Goal: Transaction & Acquisition: Purchase product/service

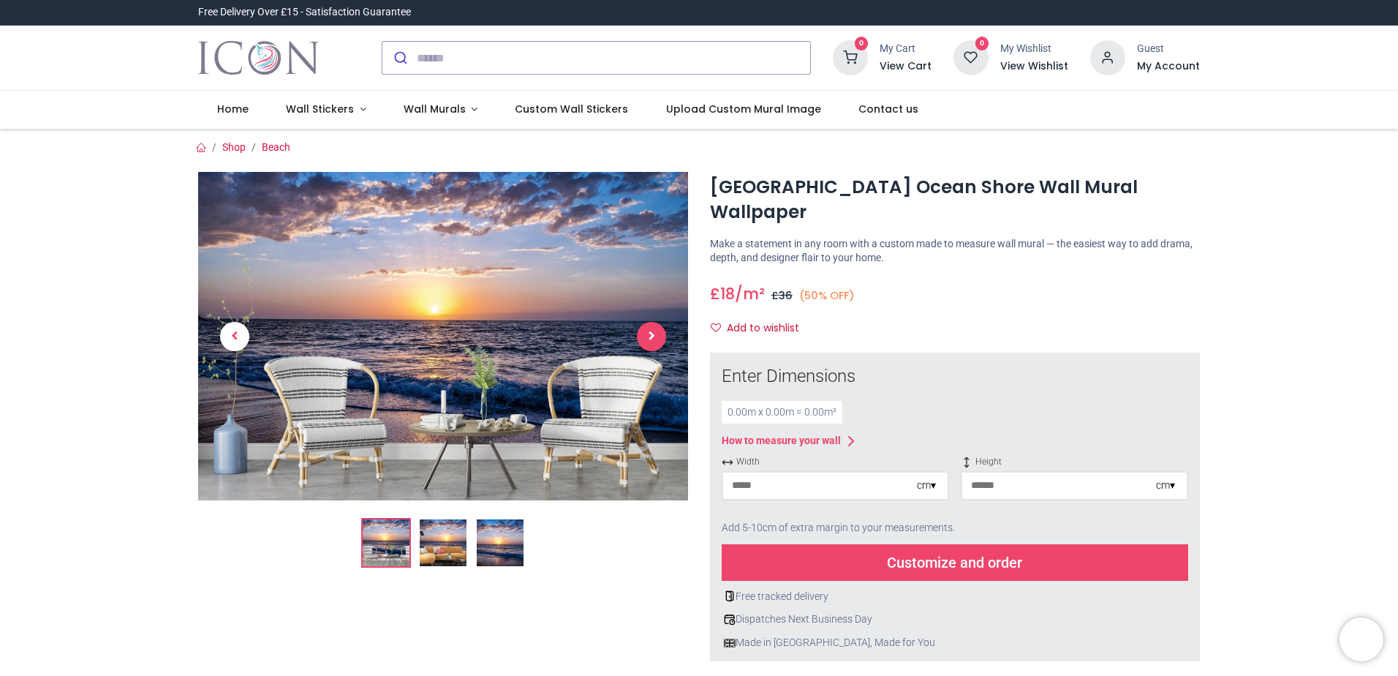
click at [646, 339] on span "Next" at bounding box center [651, 336] width 29 height 29
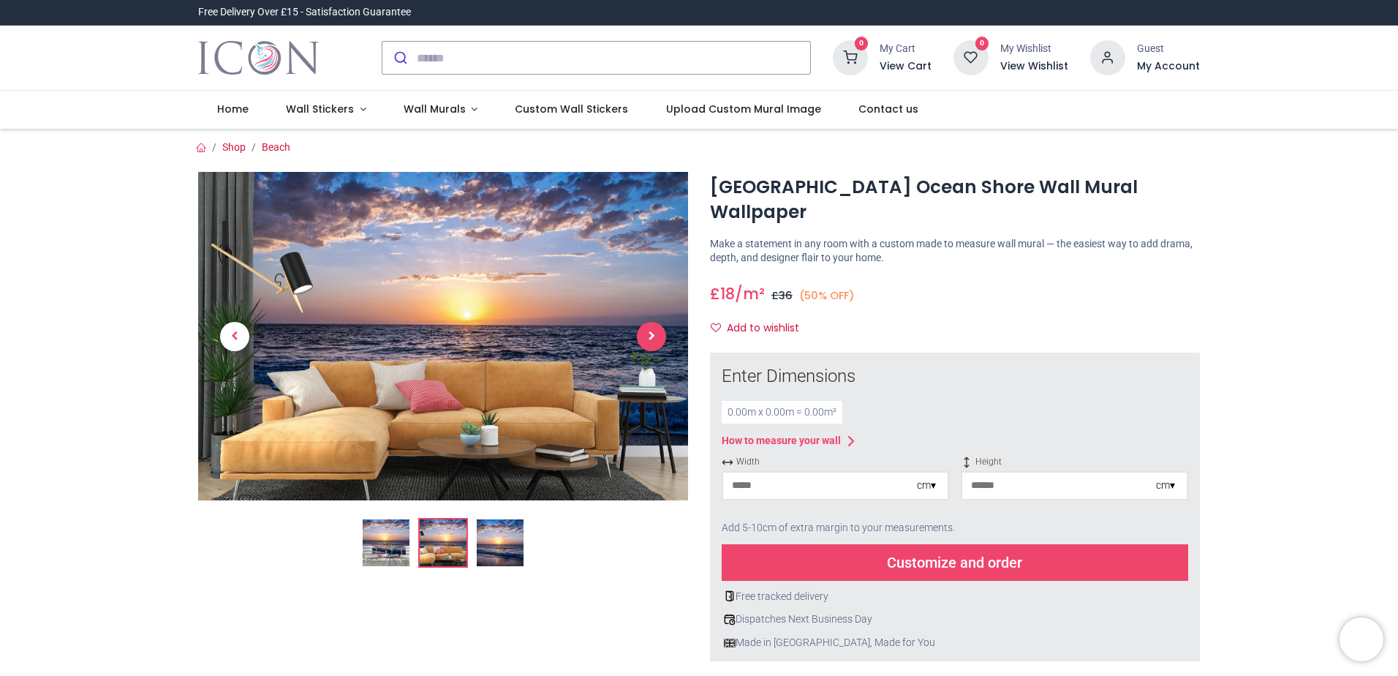
click at [645, 339] on span "Next" at bounding box center [651, 336] width 29 height 29
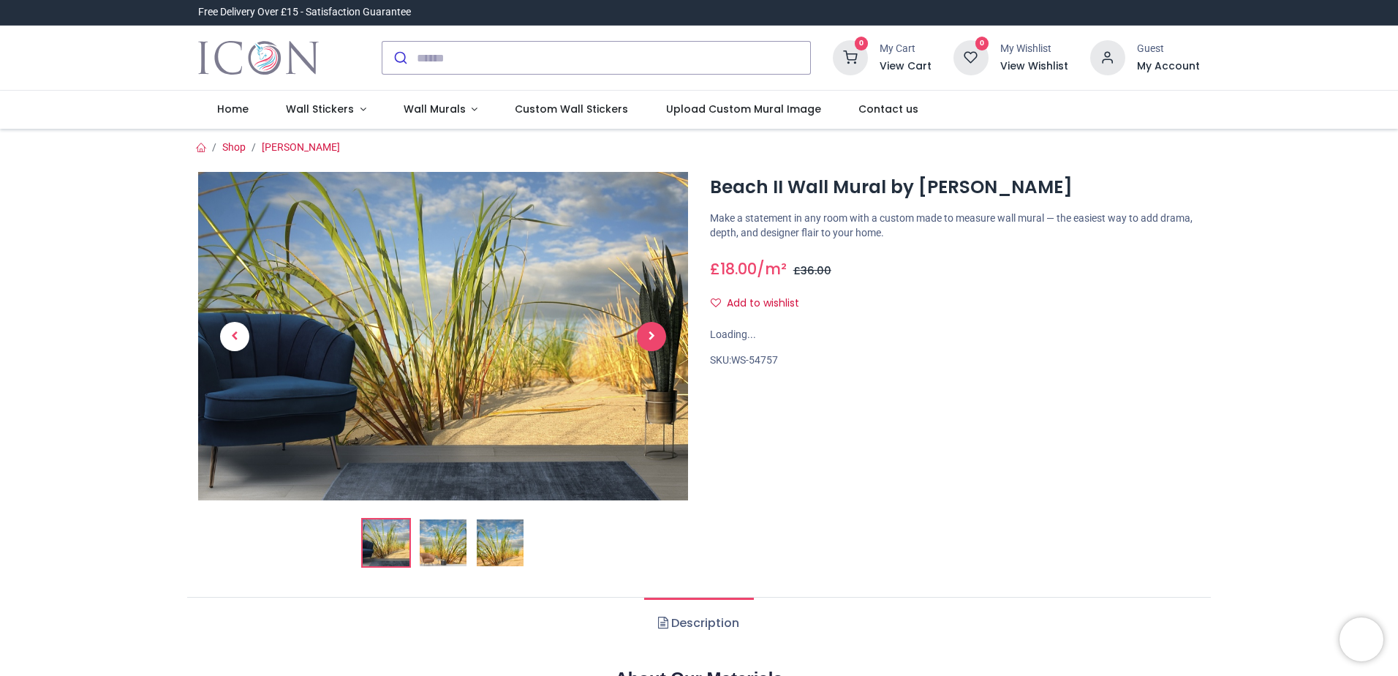
click at [656, 342] on span "Next" at bounding box center [651, 336] width 29 height 29
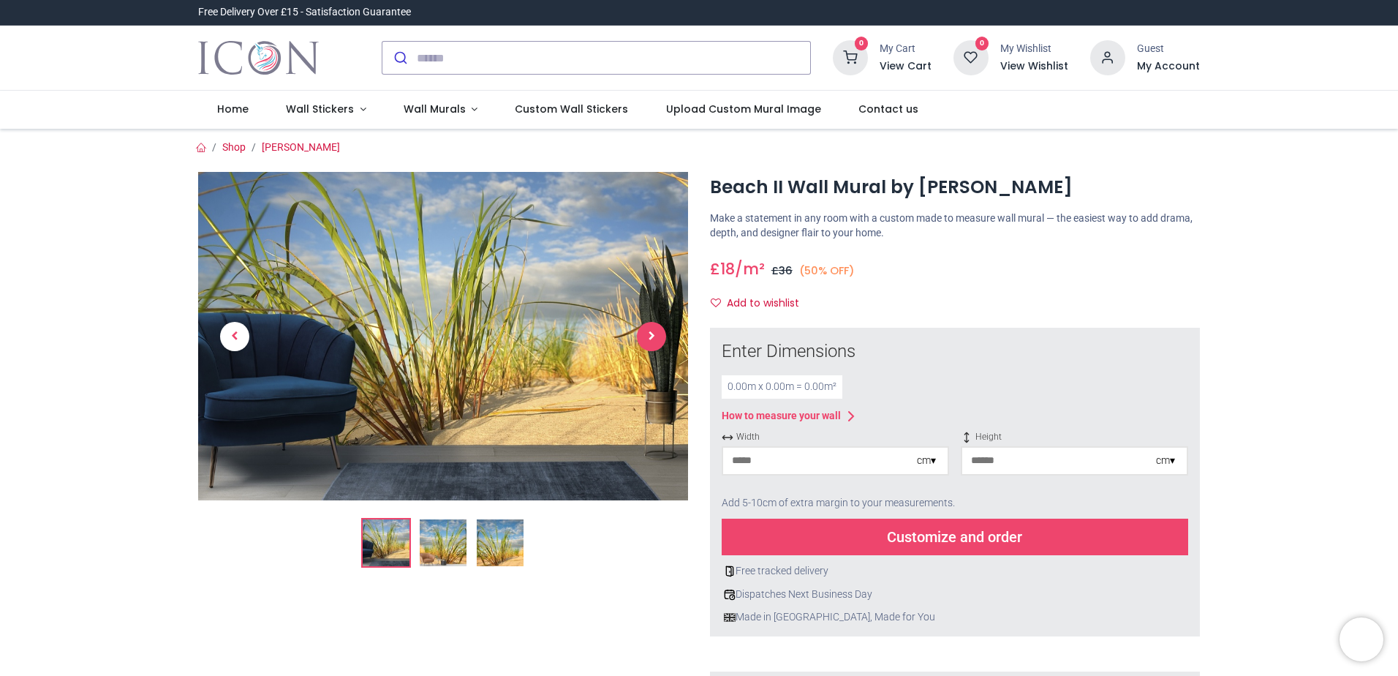
click at [652, 339] on span "Next" at bounding box center [651, 336] width 29 height 29
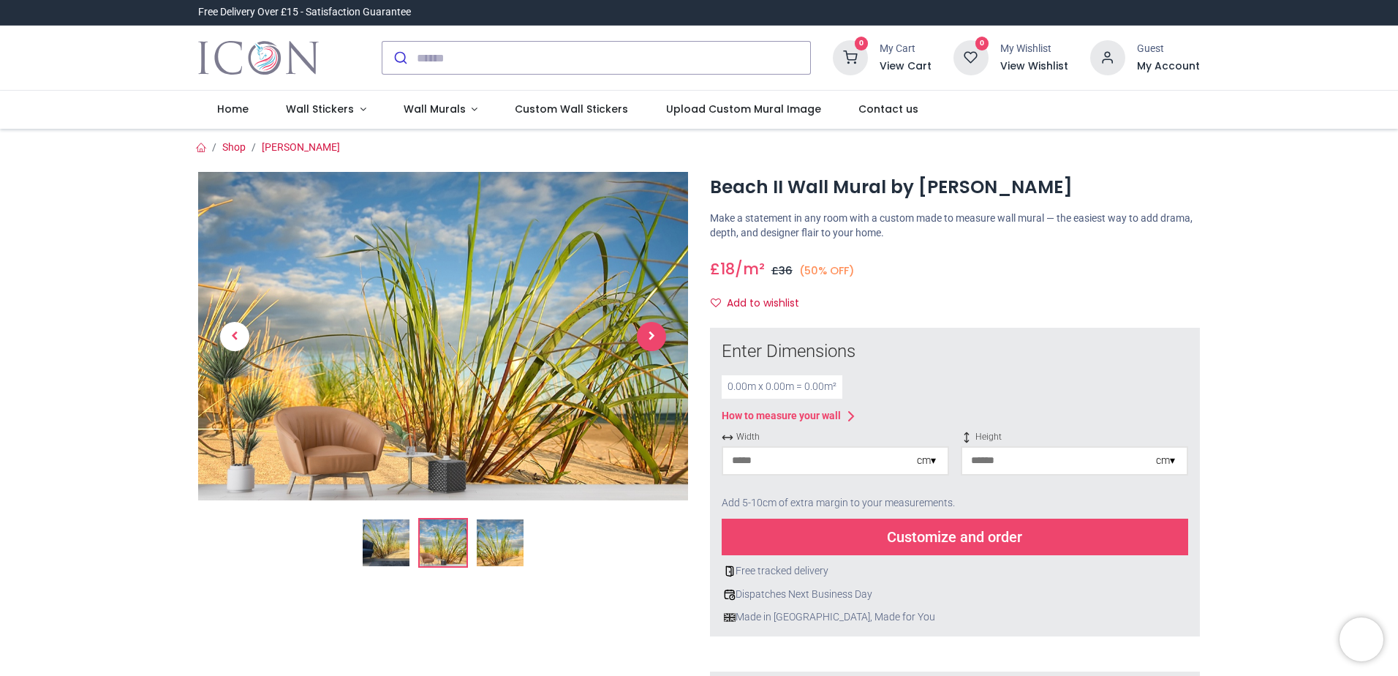
click at [652, 339] on span "Next" at bounding box center [651, 336] width 29 height 29
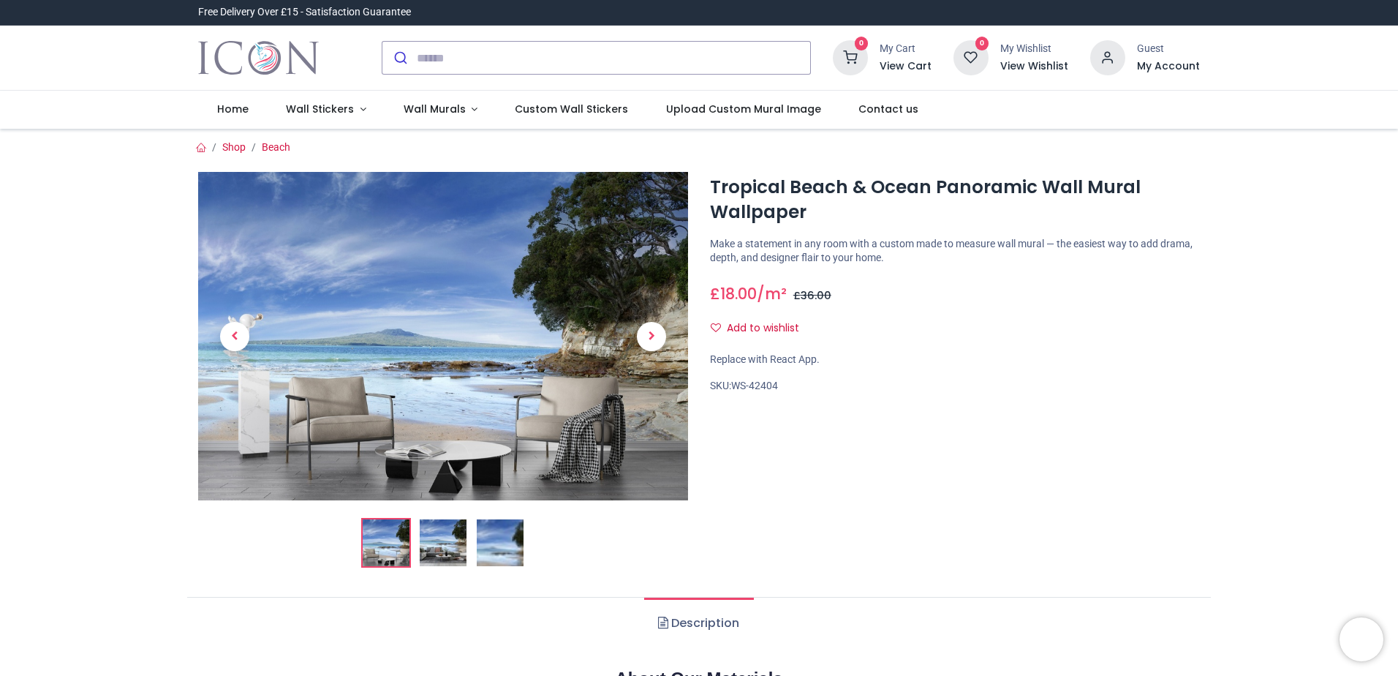
click at [658, 352] on link at bounding box center [651, 336] width 73 height 230
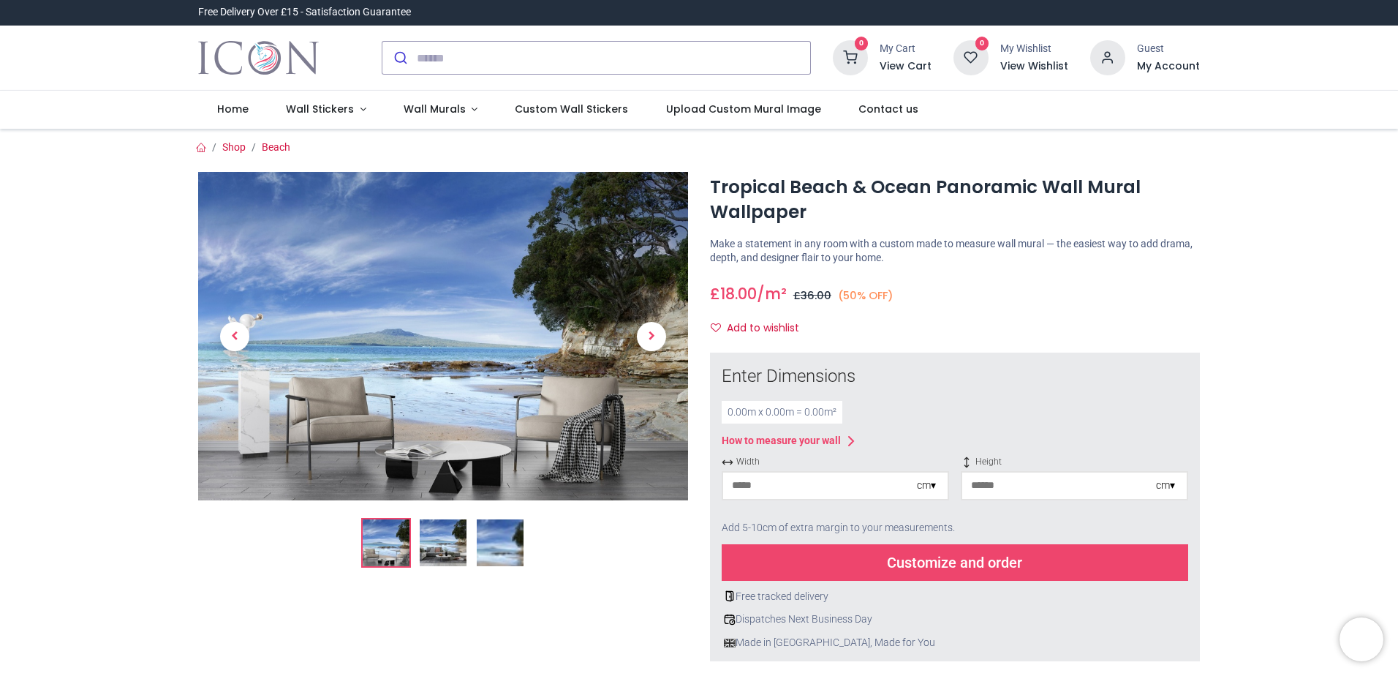
click at [657, 344] on span "Next" at bounding box center [651, 336] width 29 height 29
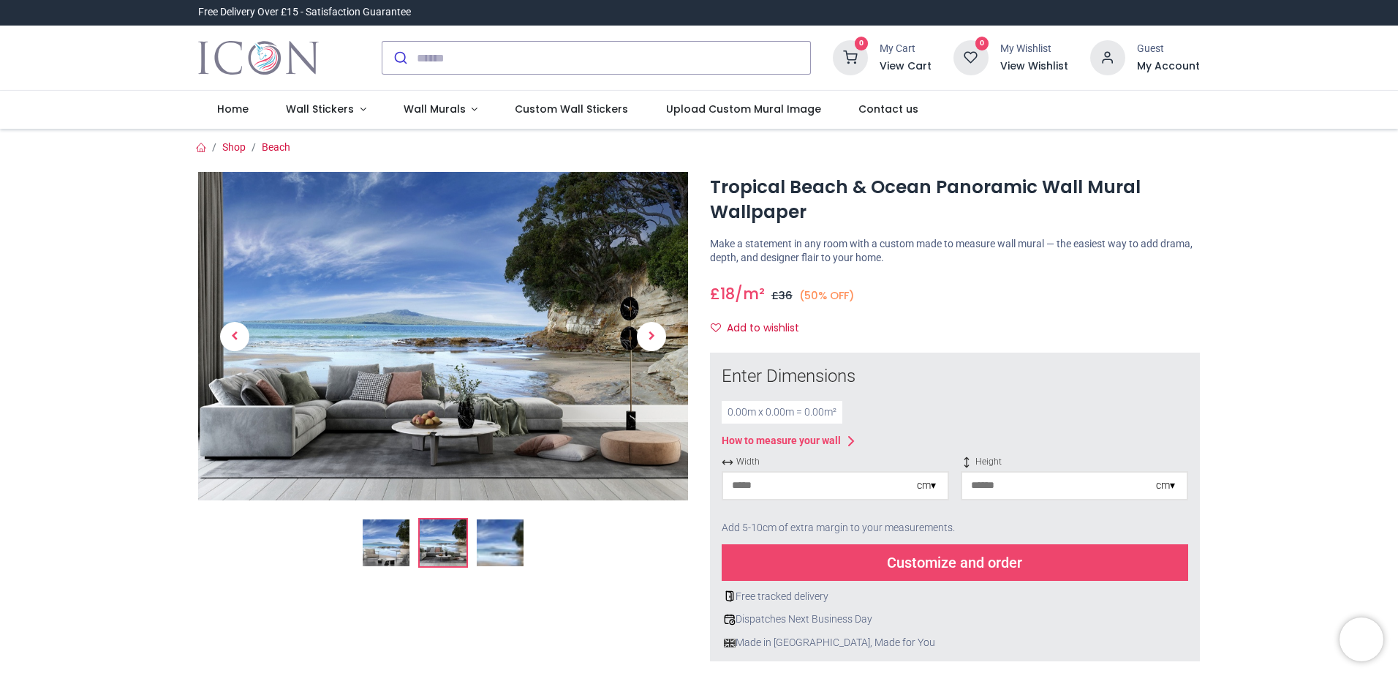
click at [657, 344] on span "Next" at bounding box center [651, 336] width 29 height 29
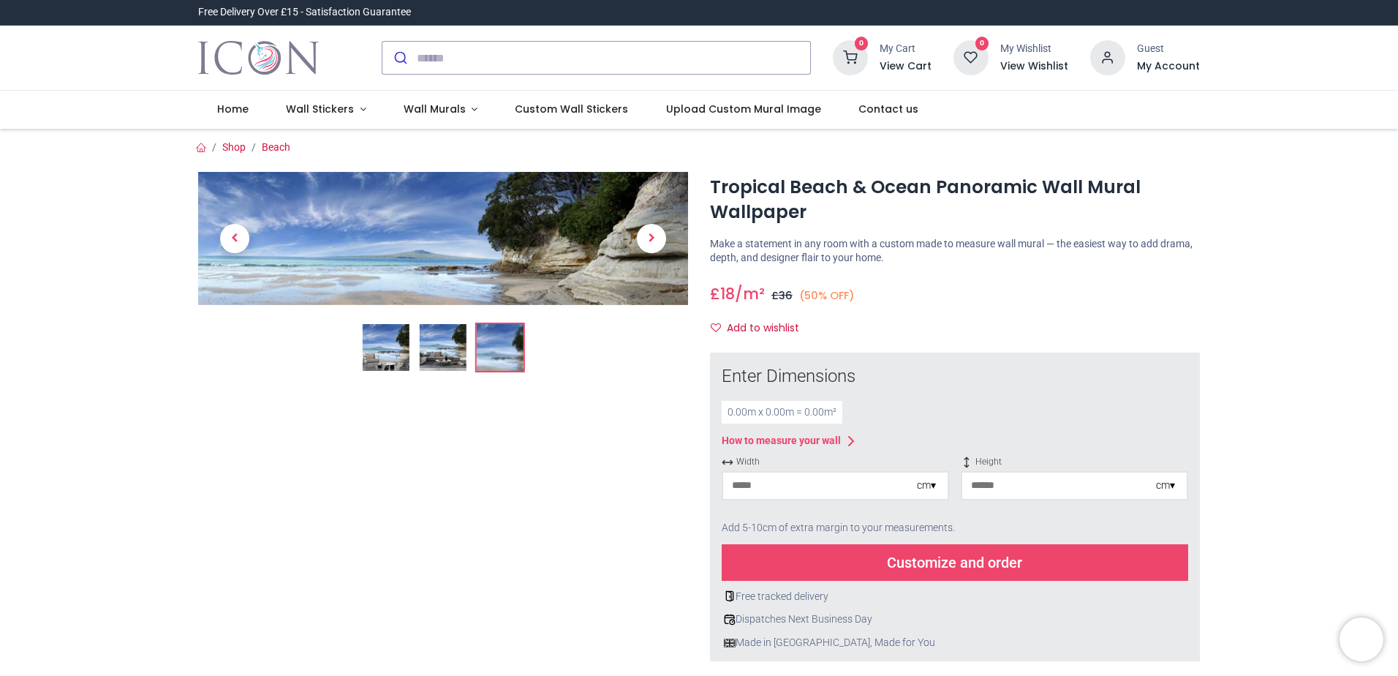
click at [499, 295] on img at bounding box center [443, 238] width 490 height 133
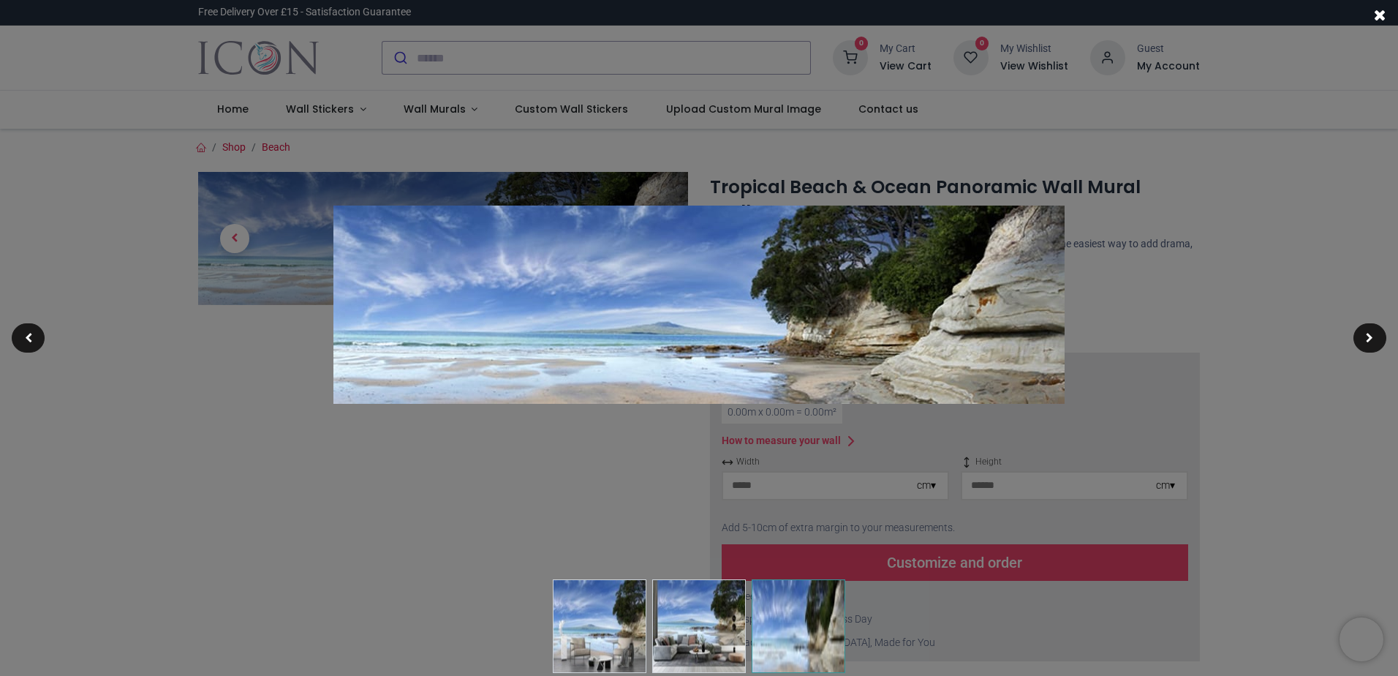
click at [652, 461] on div at bounding box center [699, 338] width 1398 height 676
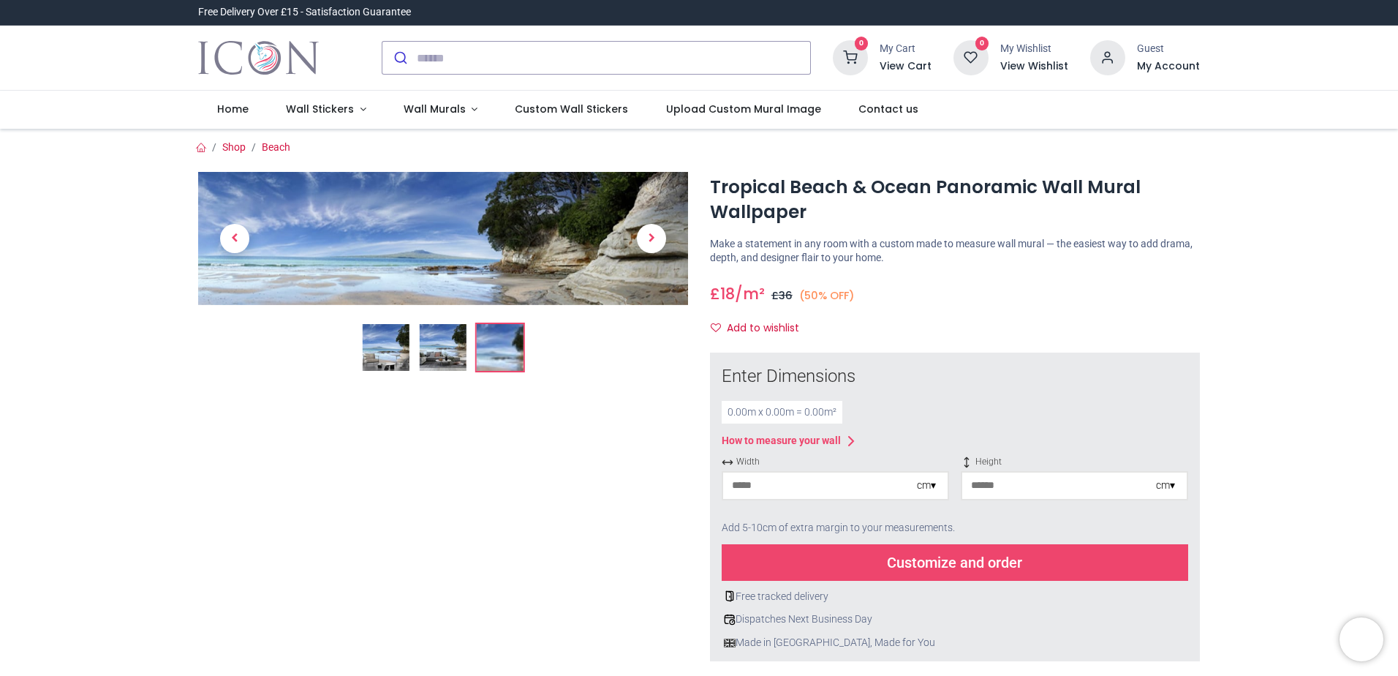
click at [445, 358] on img at bounding box center [443, 347] width 47 height 47
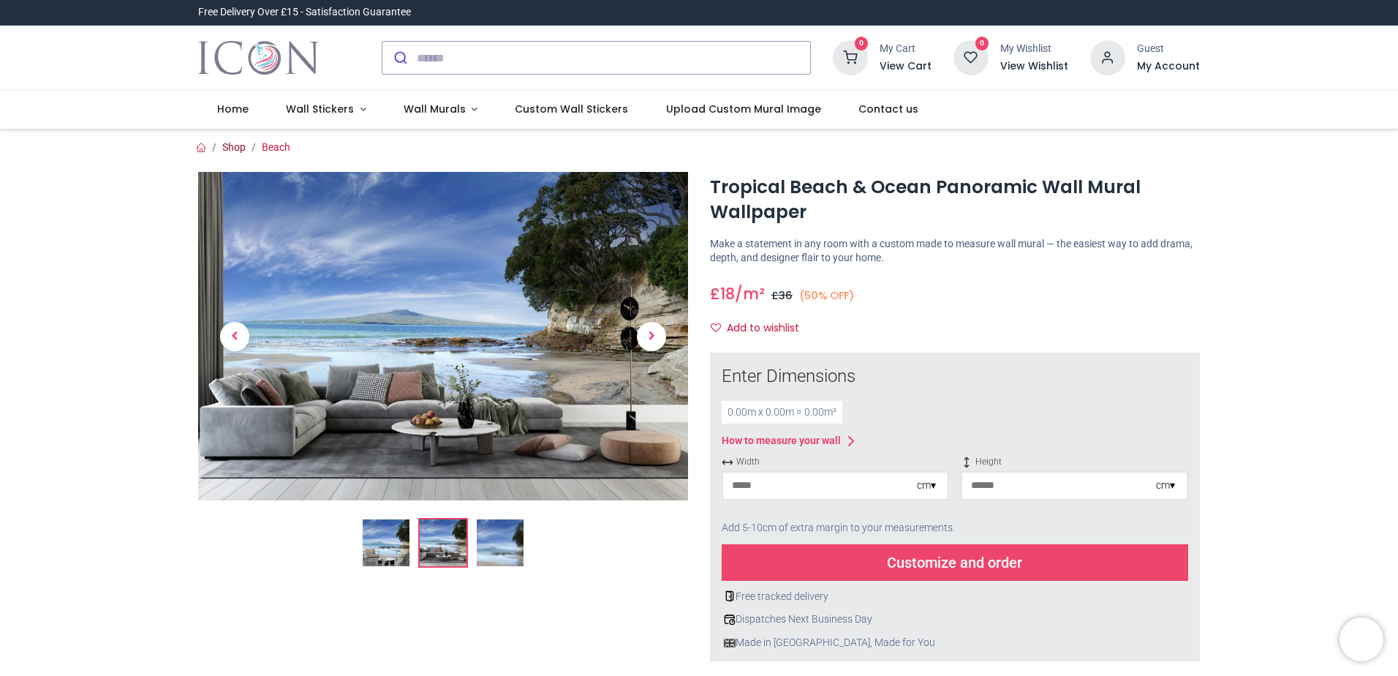
click at [229, 145] on link "Shop" at bounding box center [233, 147] width 23 height 12
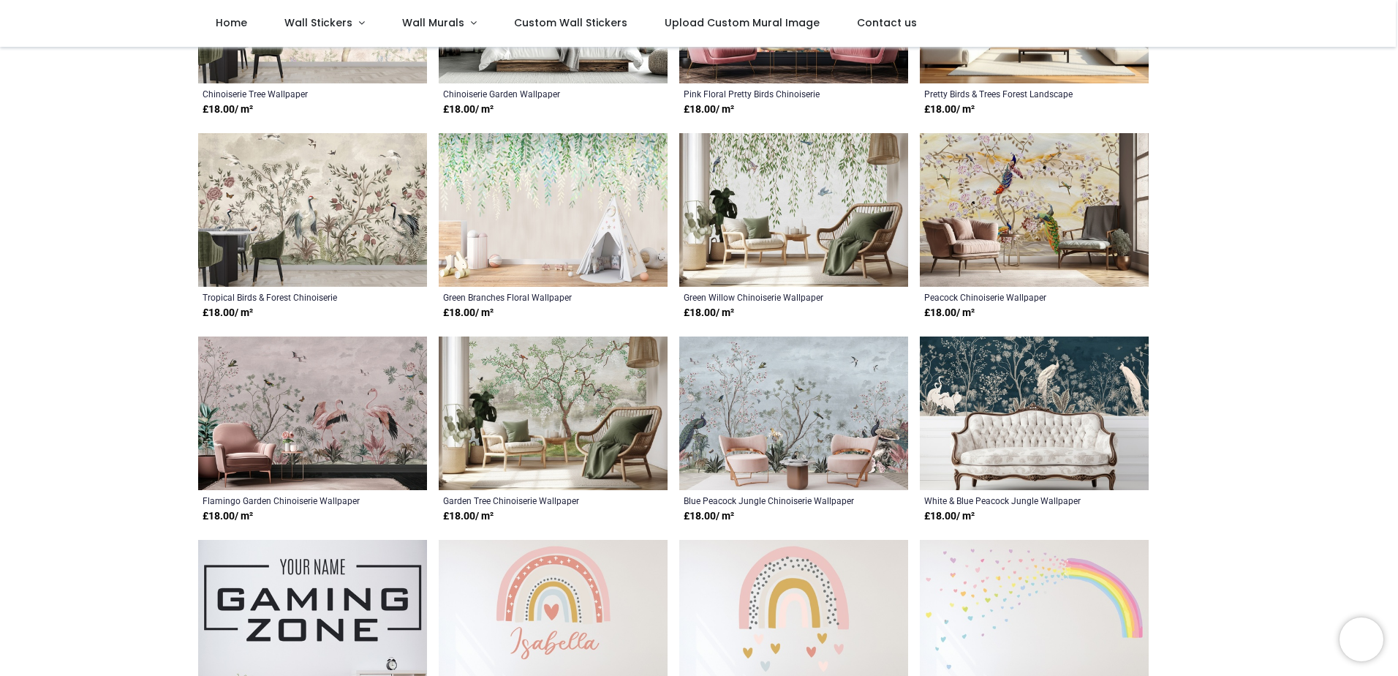
scroll to position [10, 0]
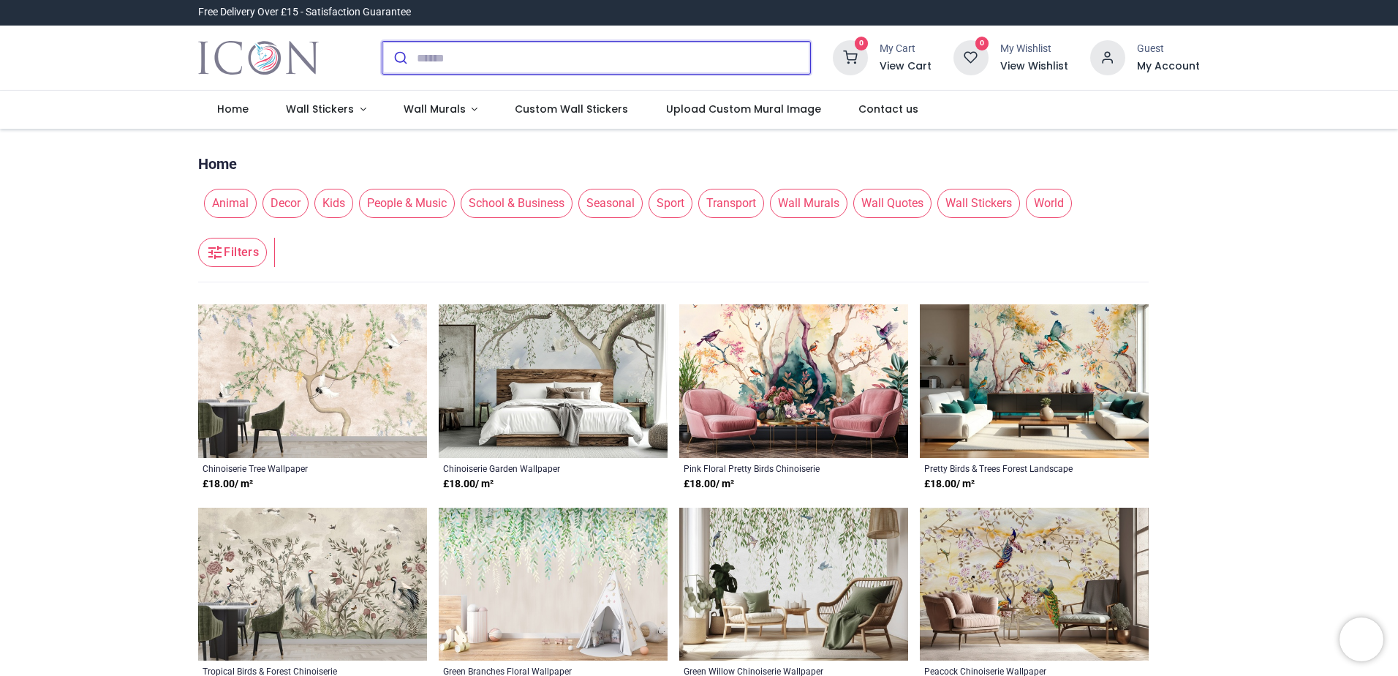
click at [539, 59] on input "search" at bounding box center [613, 58] width 393 height 32
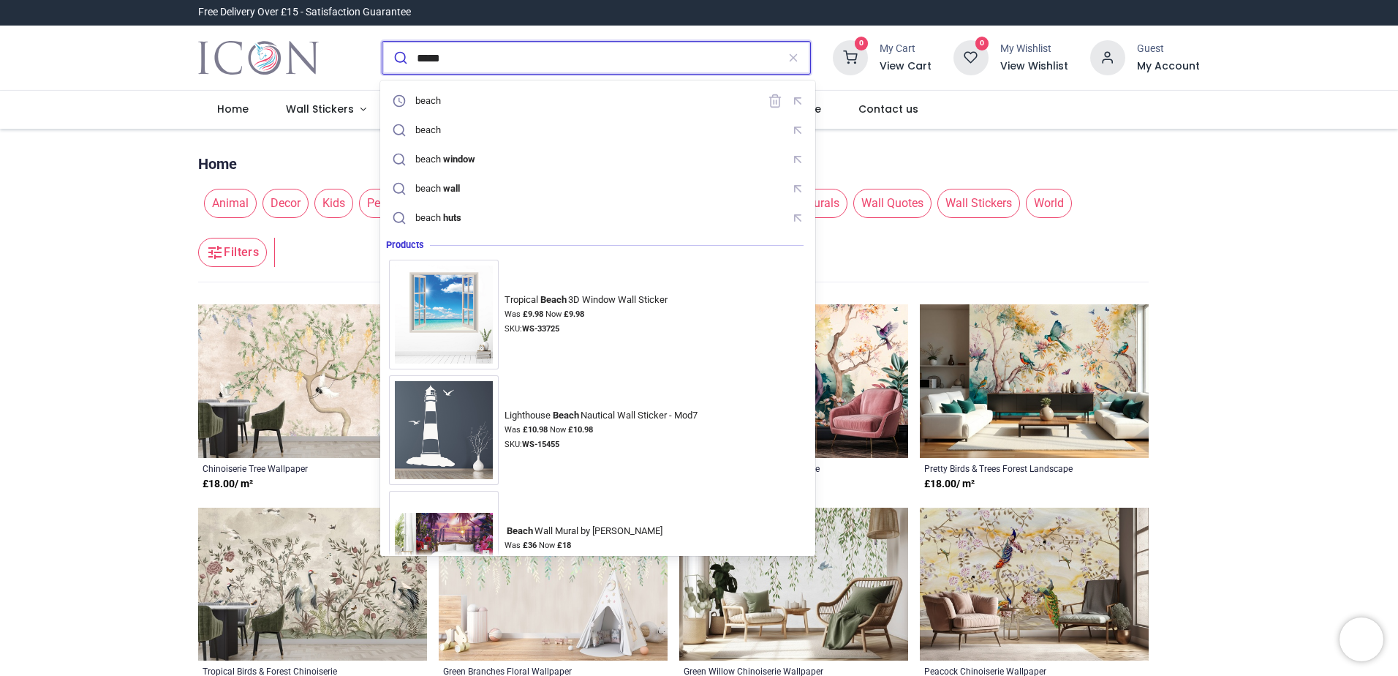
type input "*****"
click at [382, 42] on button "submit" at bounding box center [399, 58] width 34 height 32
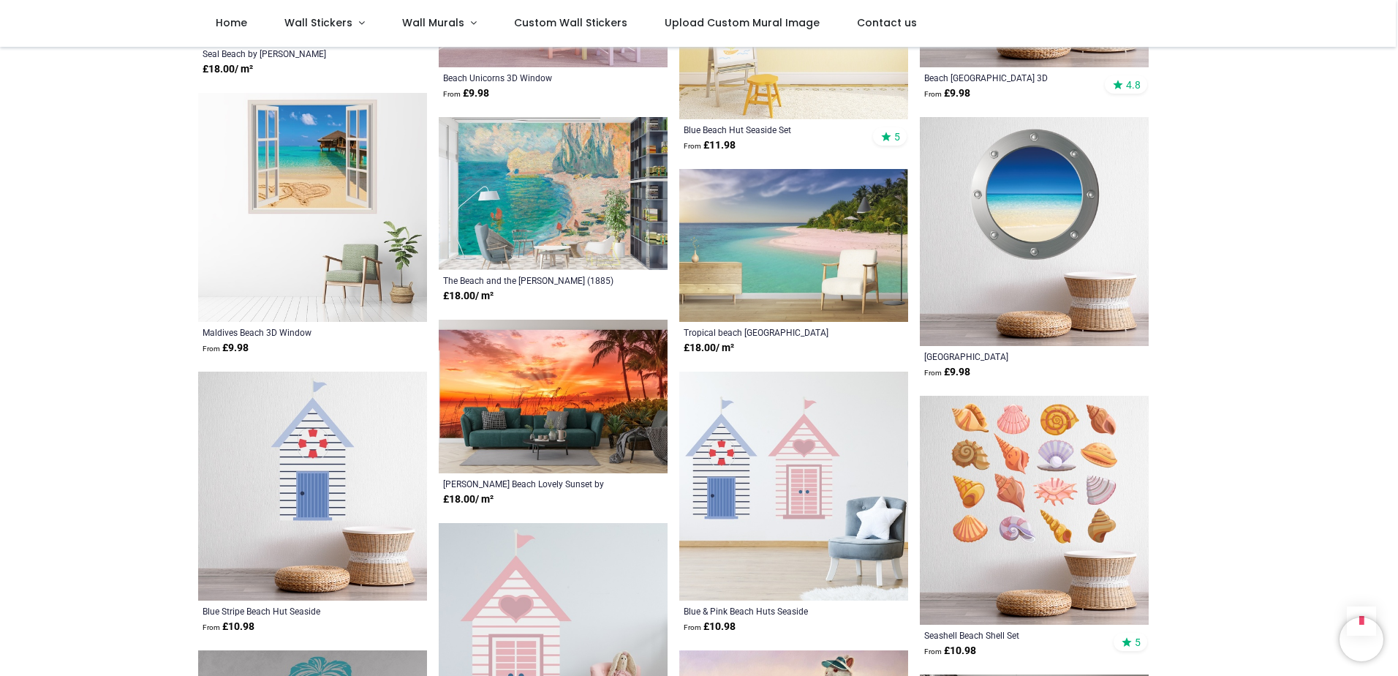
scroll to position [1316, 0]
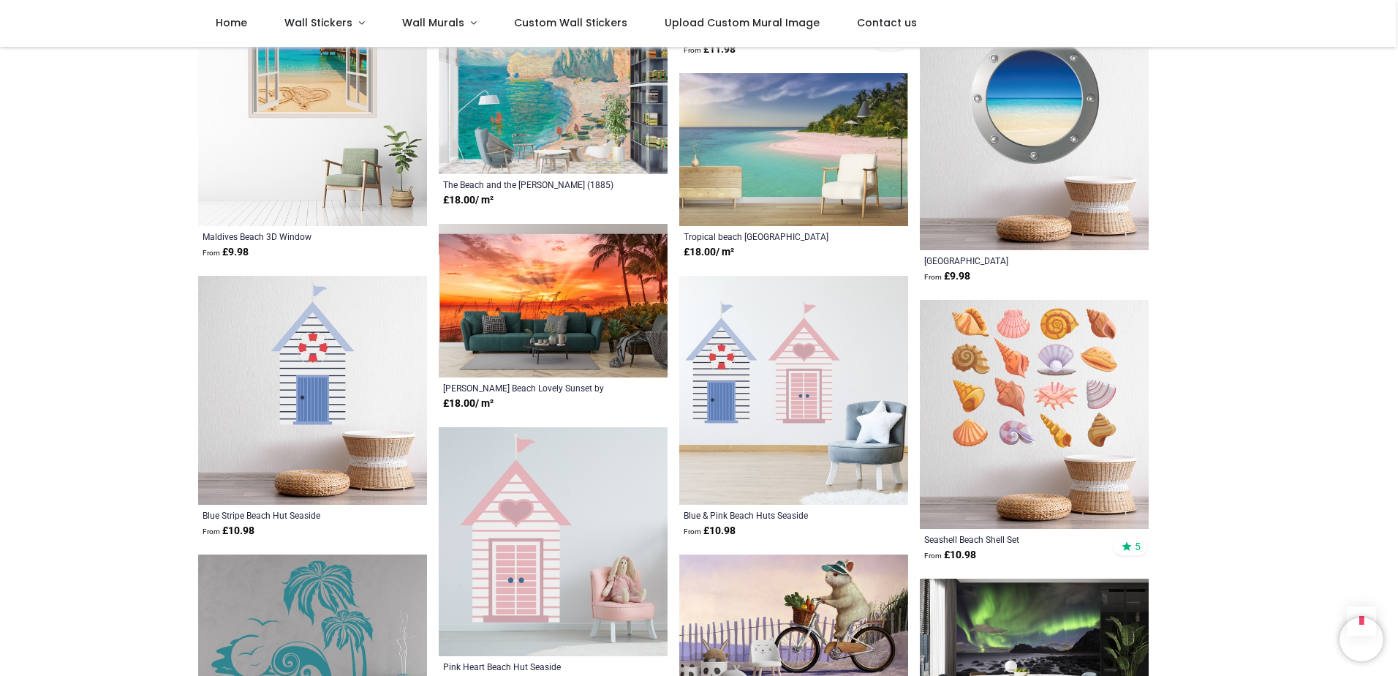
click at [582, 287] on img at bounding box center [553, 301] width 229 height 154
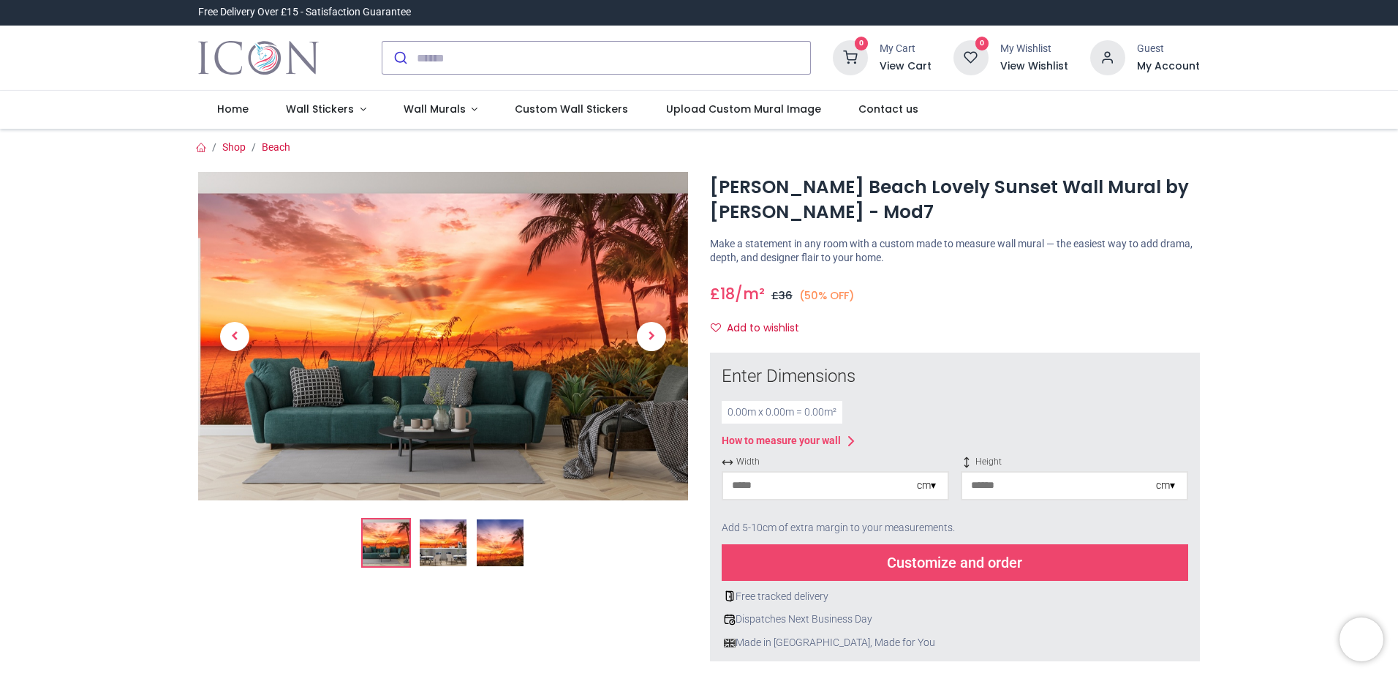
click at [500, 542] on img at bounding box center [500, 542] width 47 height 47
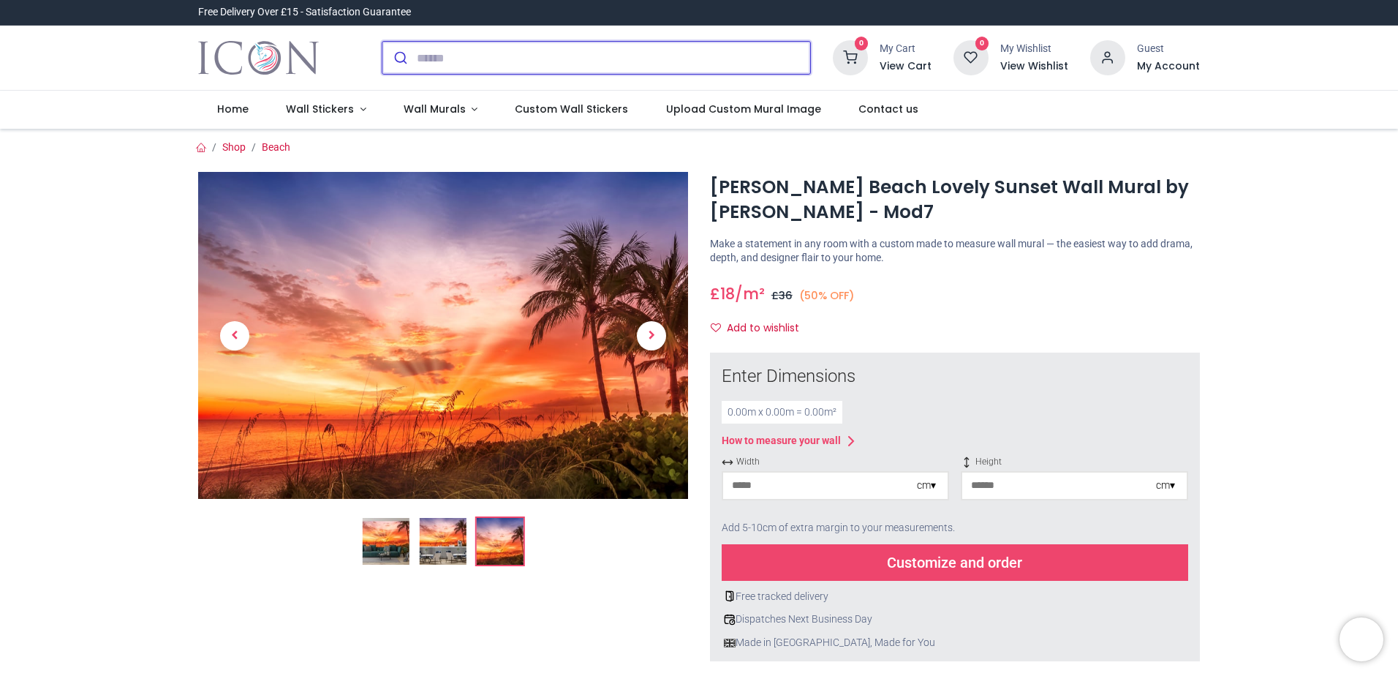
click at [477, 57] on input "search" at bounding box center [613, 58] width 393 height 32
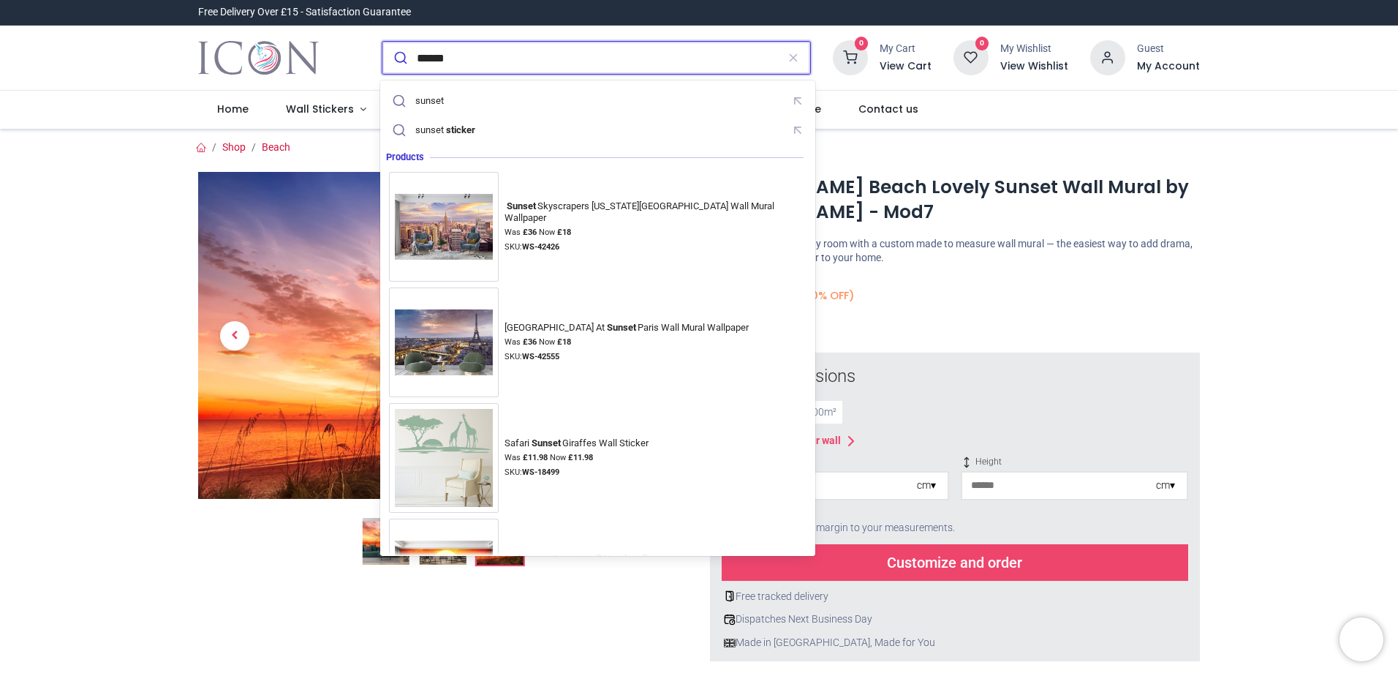
type input "******"
click at [382, 42] on button "submit" at bounding box center [399, 58] width 34 height 32
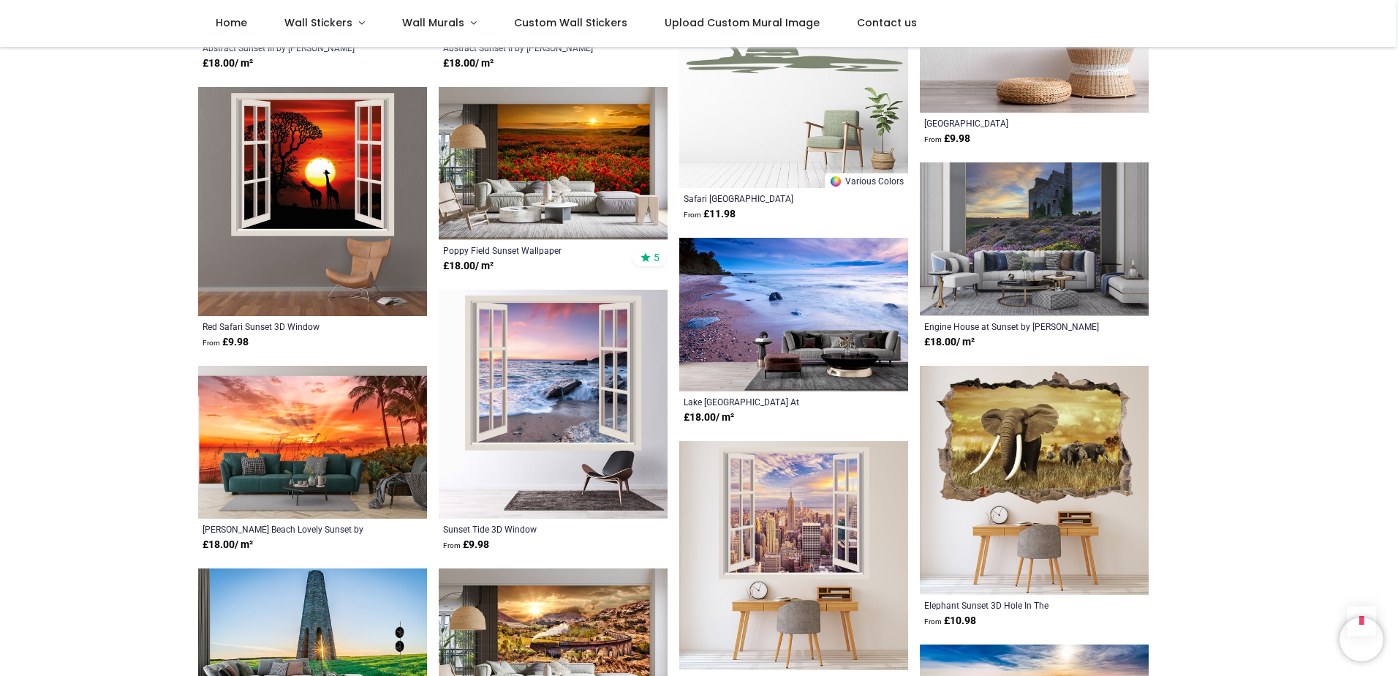
scroll to position [1097, 0]
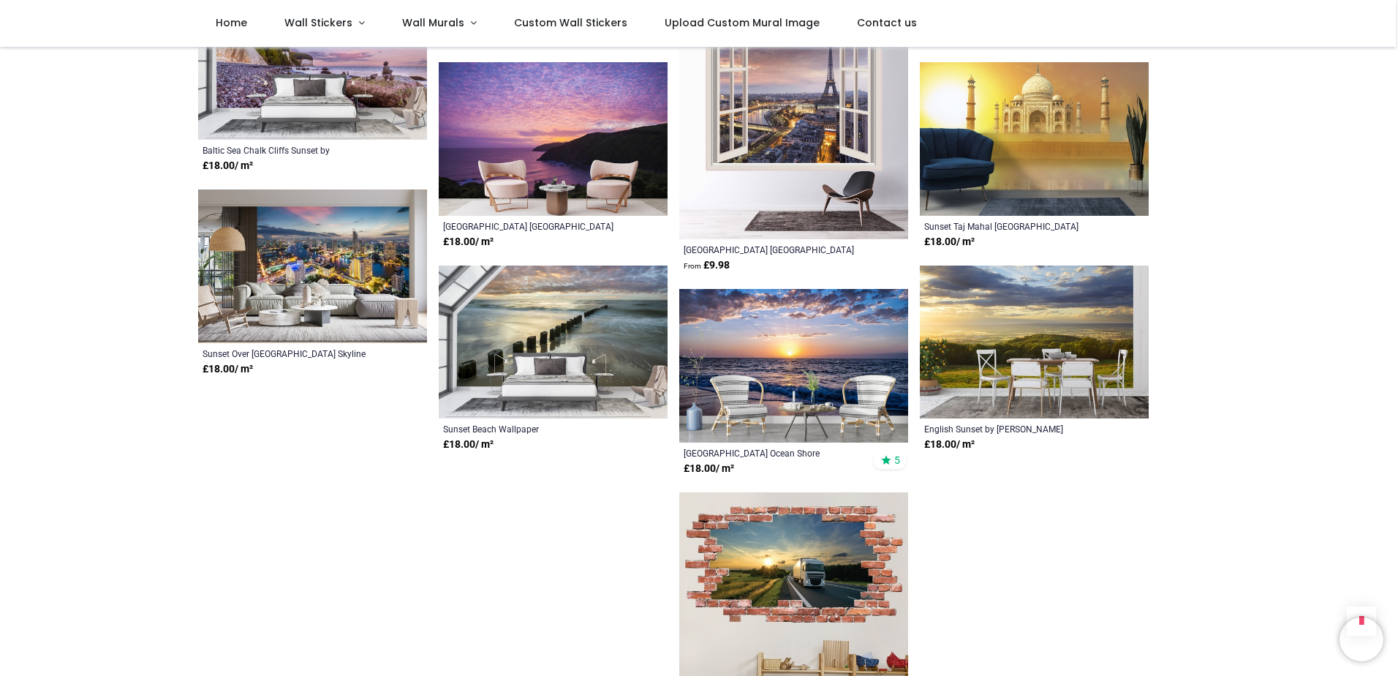
scroll to position [2925, 0]
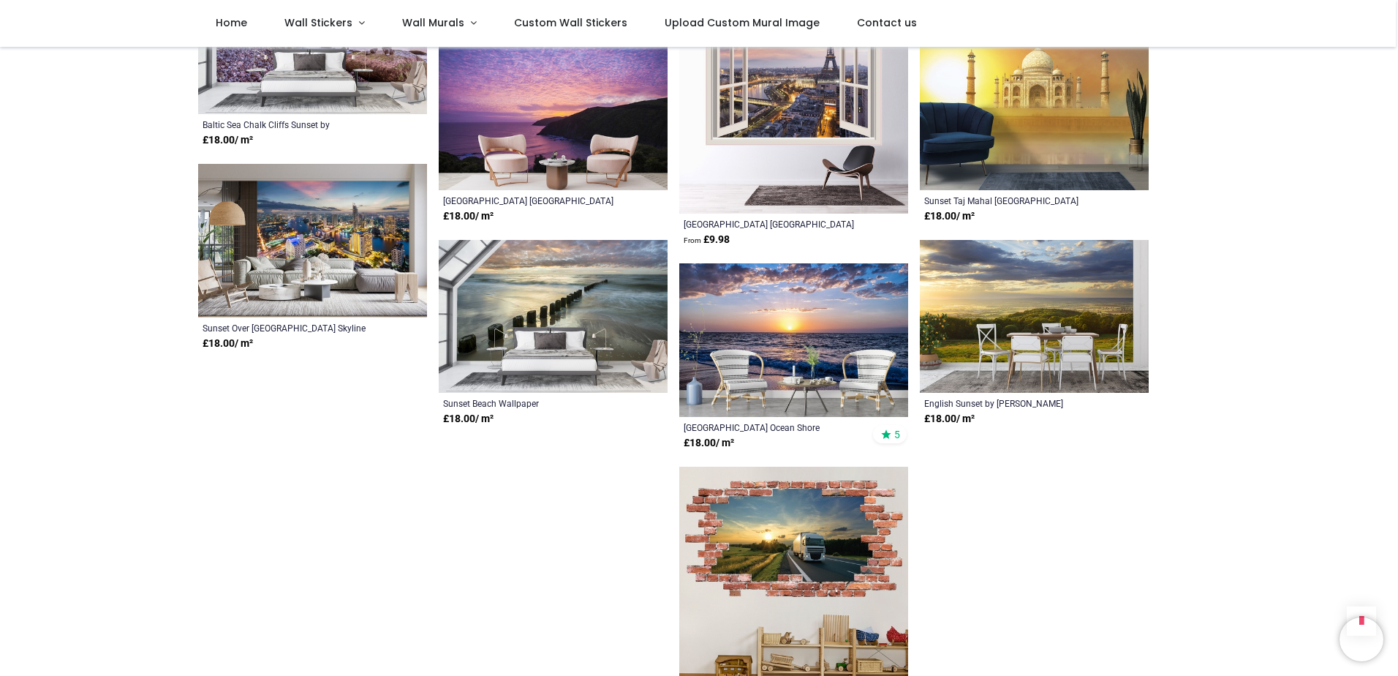
click at [812, 311] on img at bounding box center [793, 340] width 229 height 154
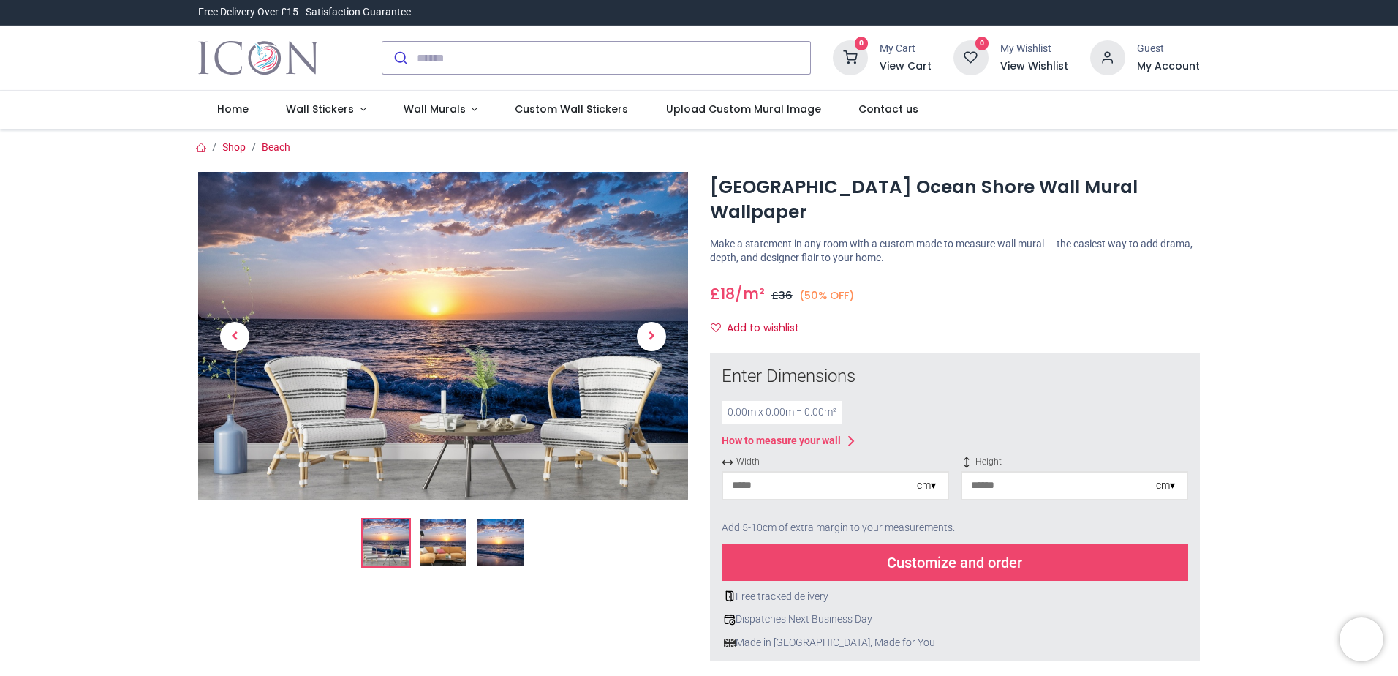
click at [496, 546] on img at bounding box center [500, 542] width 47 height 47
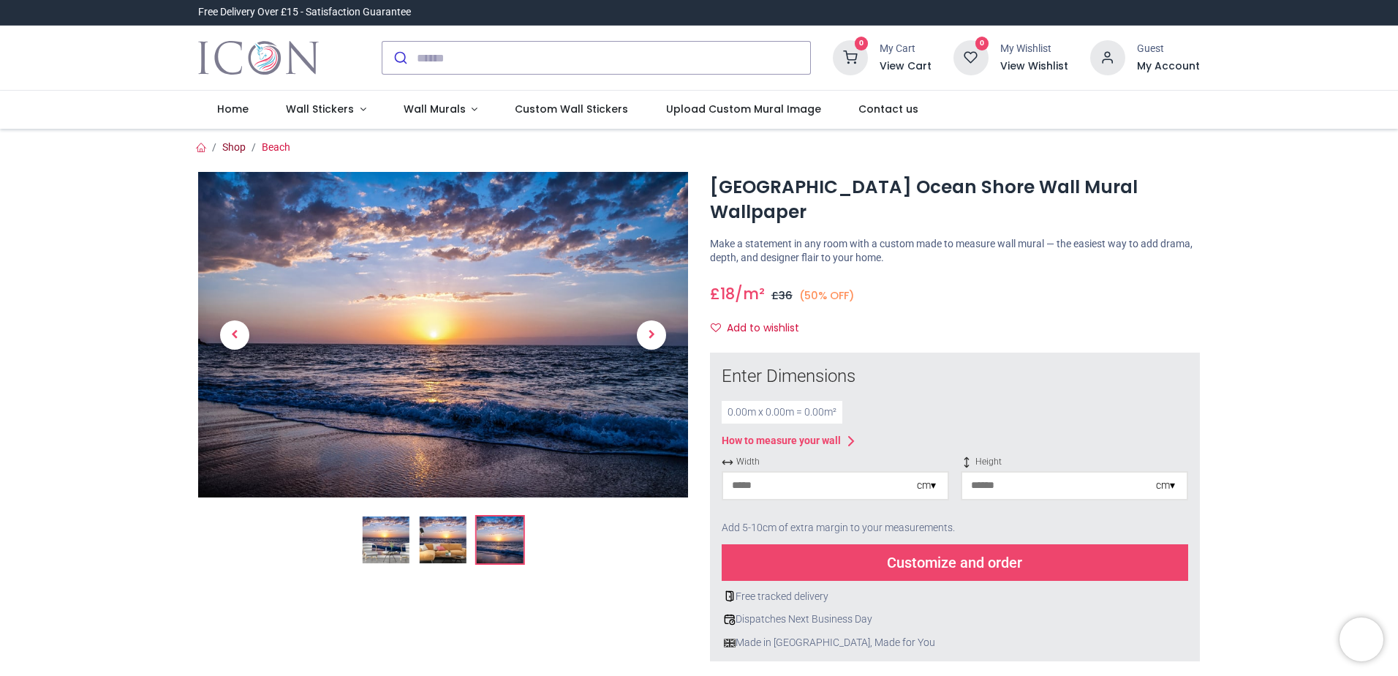
click at [227, 151] on link "Shop" at bounding box center [233, 147] width 23 height 12
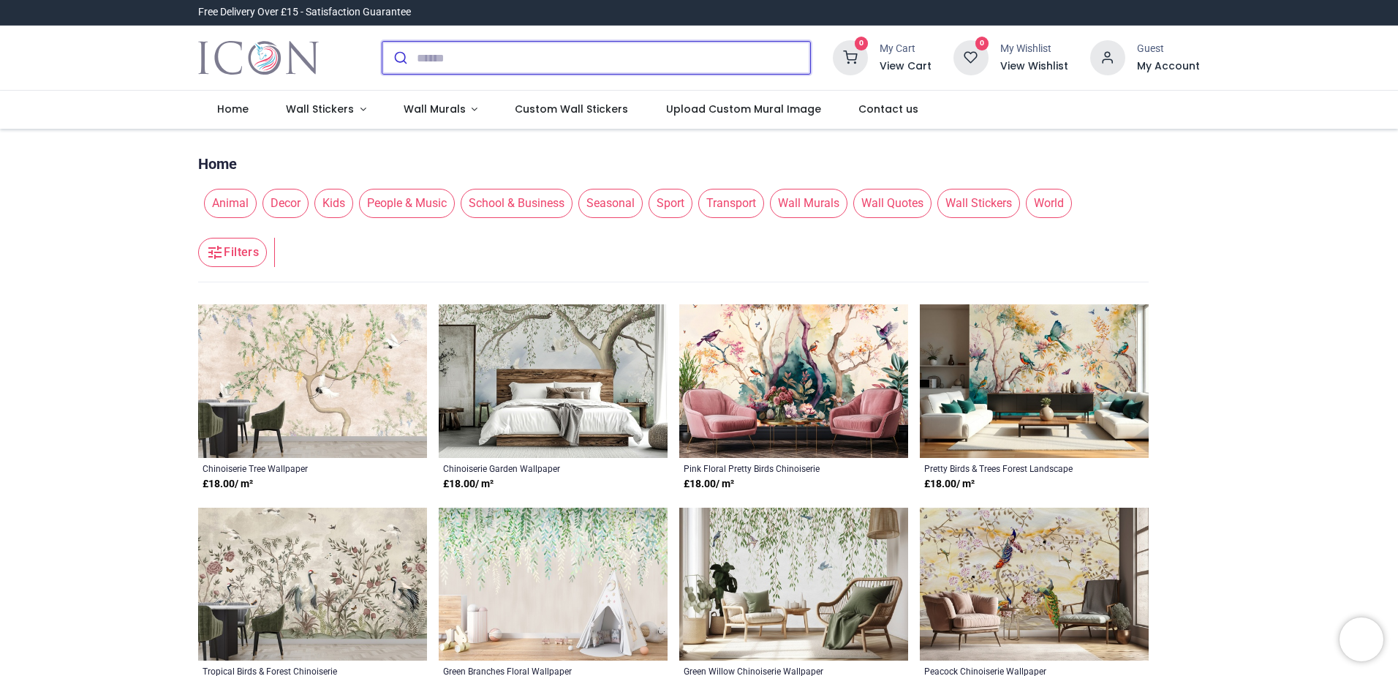
click at [434, 56] on input "search" at bounding box center [613, 58] width 393 height 32
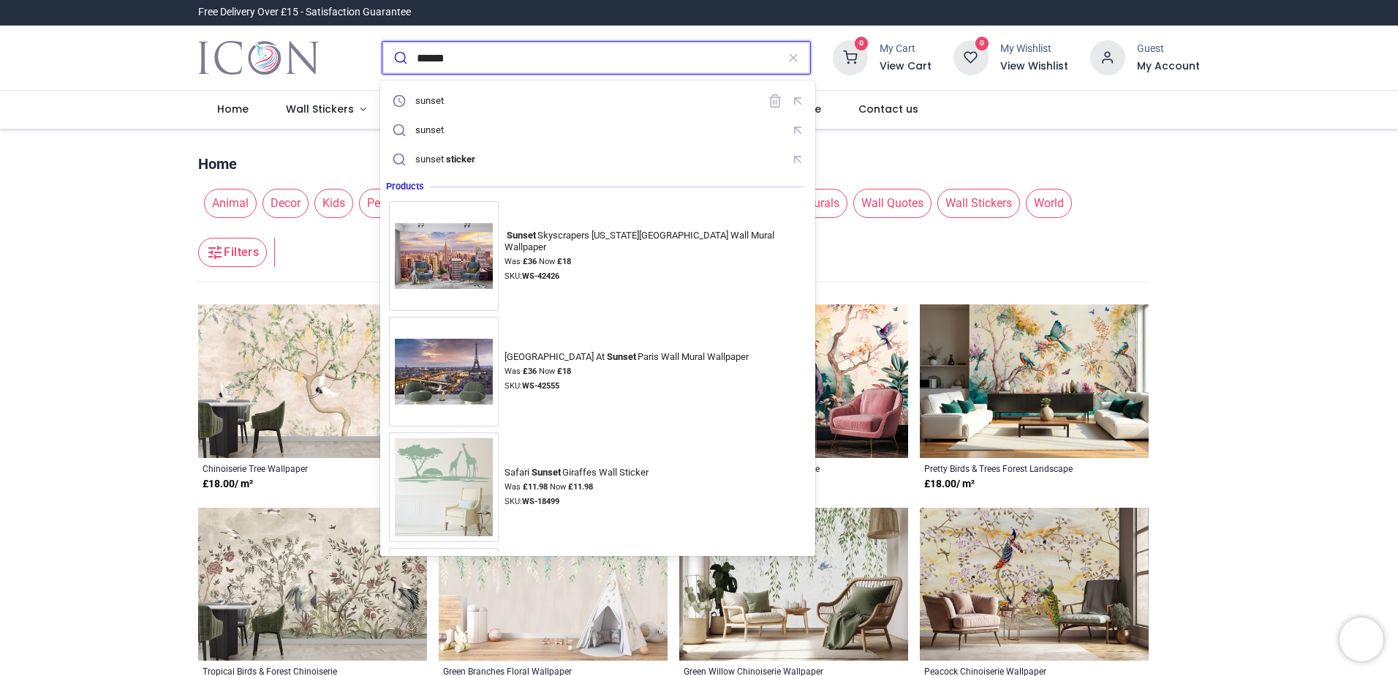
type input "******"
click at [382, 42] on button "submit" at bounding box center [399, 58] width 34 height 32
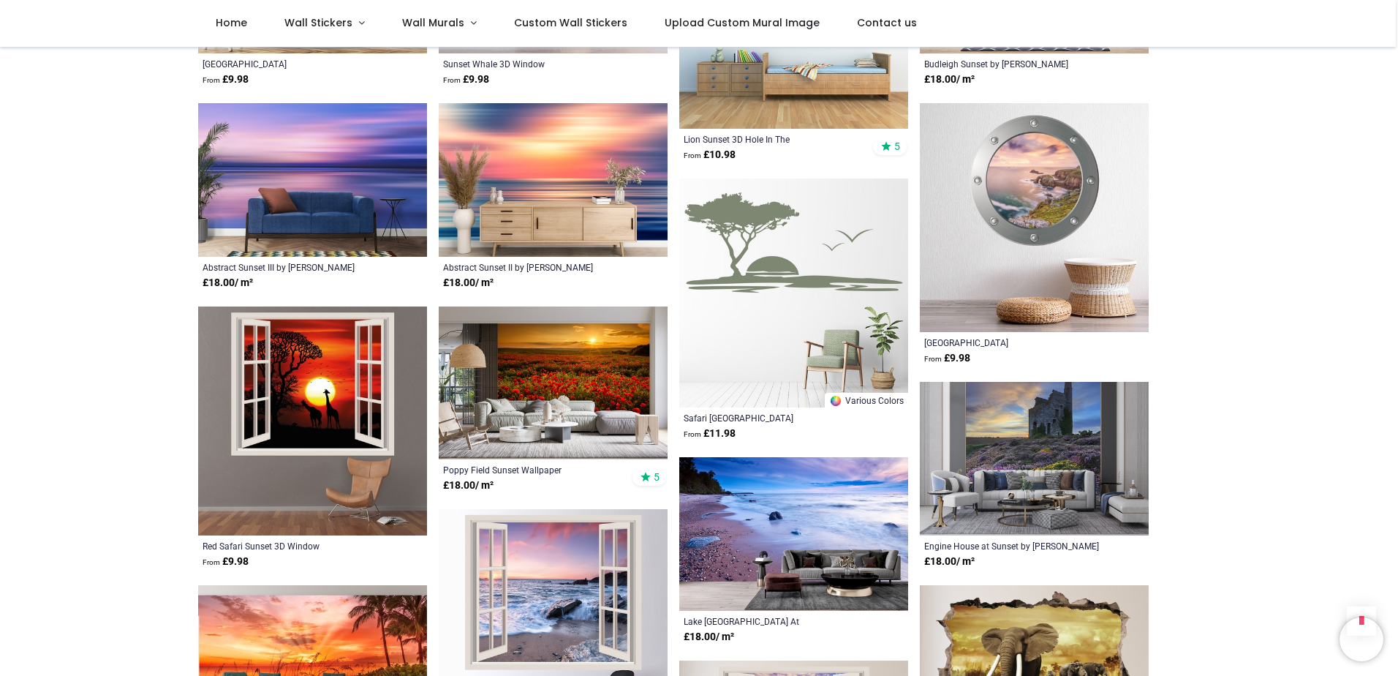
scroll to position [512, 0]
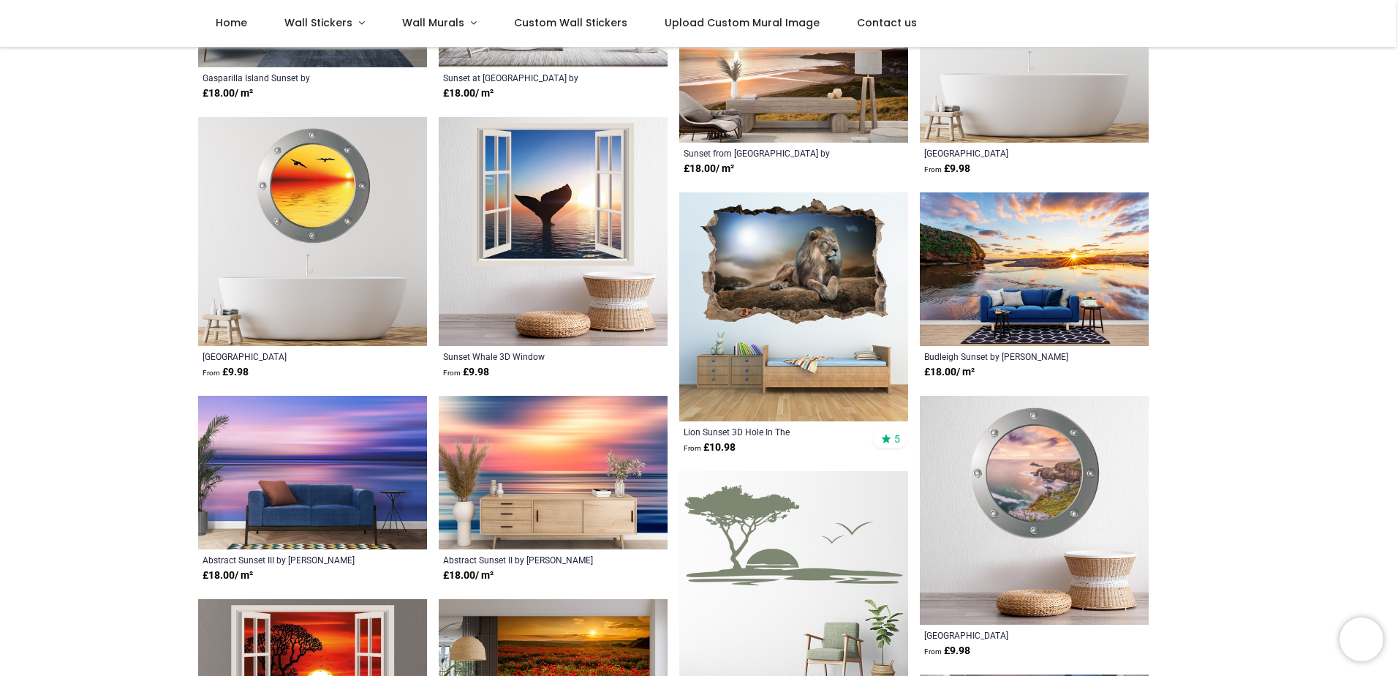
click at [988, 250] on img at bounding box center [1034, 269] width 229 height 154
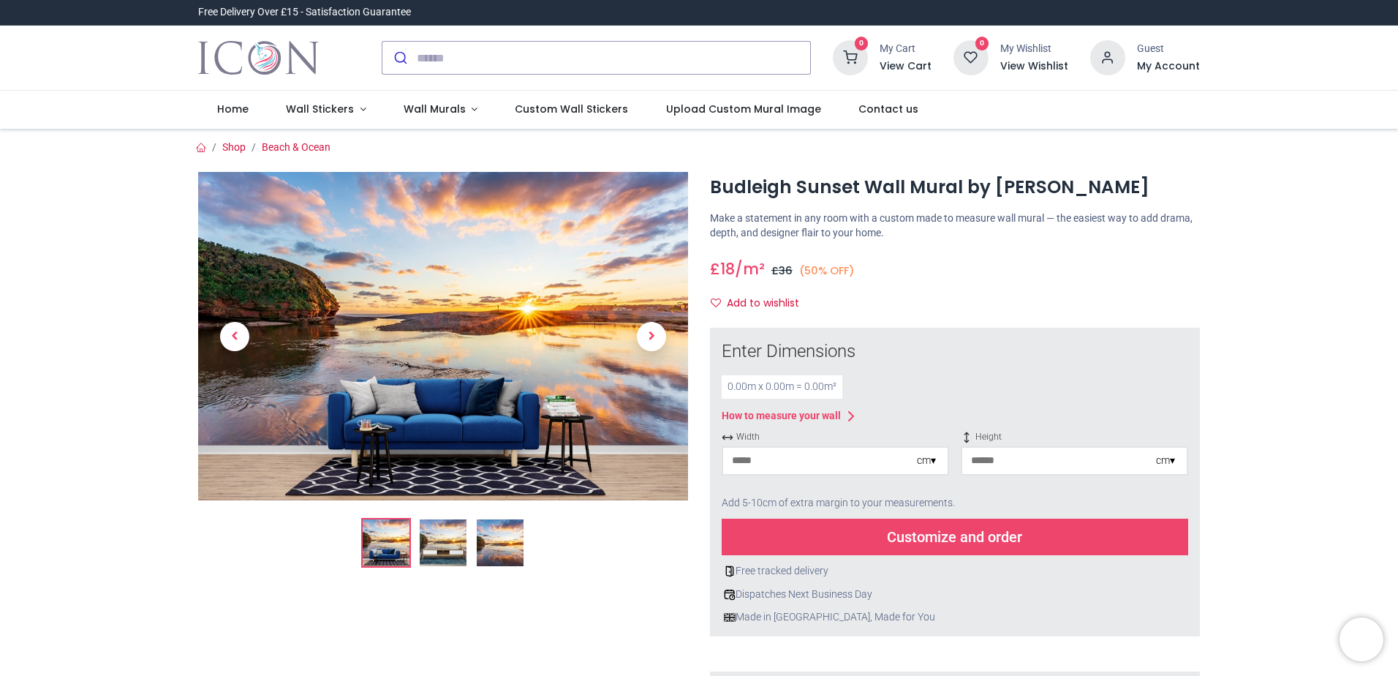
click at [499, 545] on img at bounding box center [500, 542] width 47 height 47
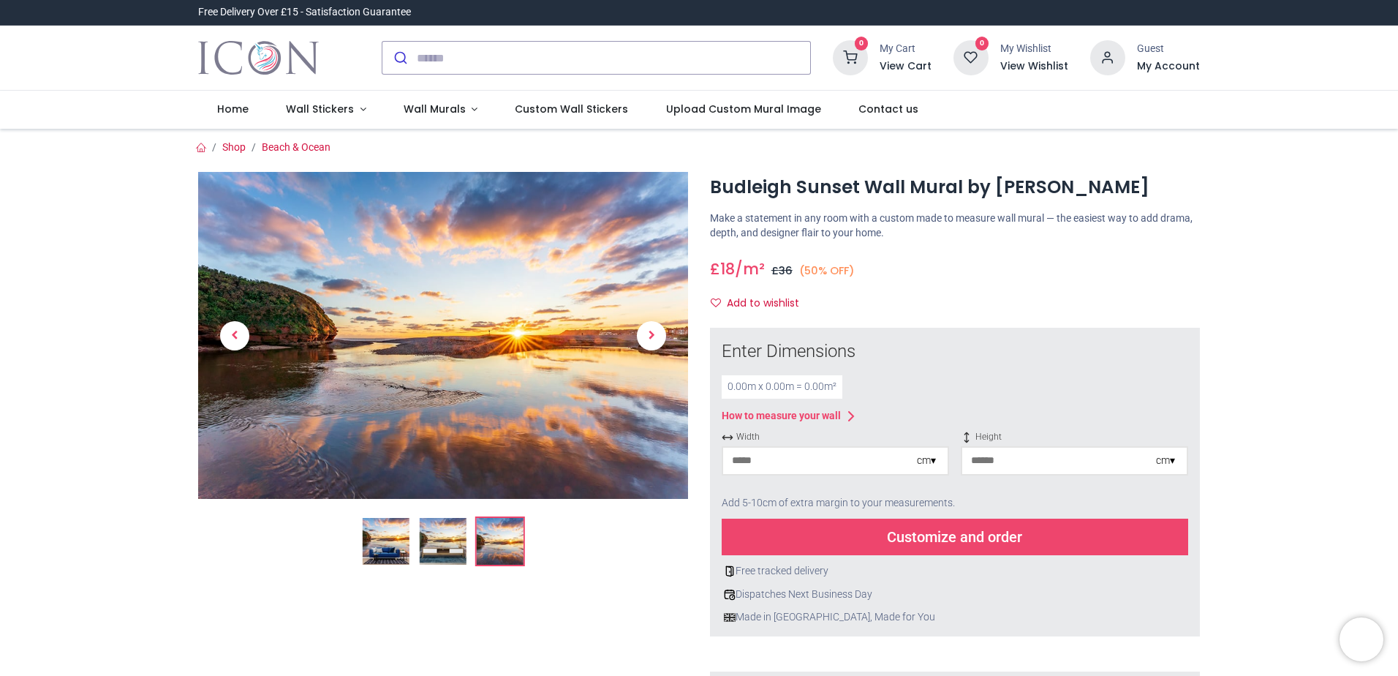
click at [773, 462] on input "number" at bounding box center [820, 460] width 194 height 26
type input "*"
type input "***"
click at [1007, 469] on input "number" at bounding box center [1059, 460] width 194 height 26
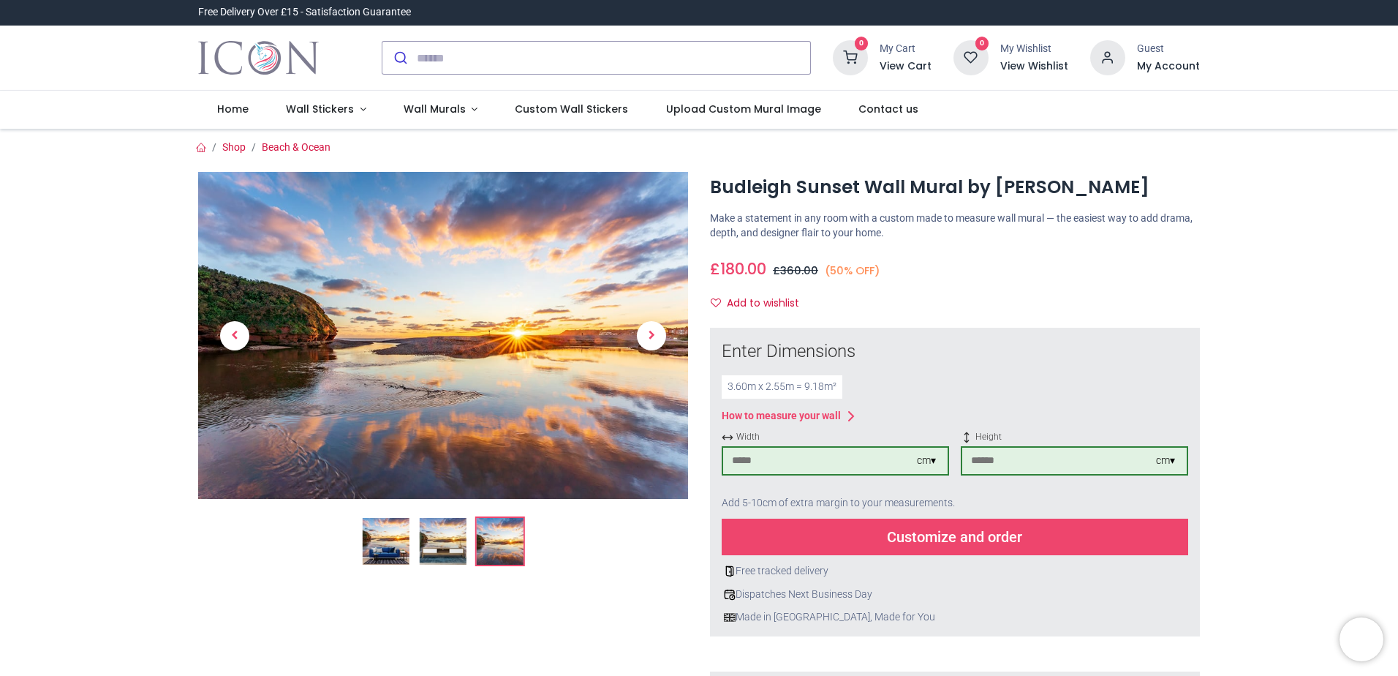
type input "***"
click at [923, 551] on div "Customize and order" at bounding box center [955, 536] width 467 height 37
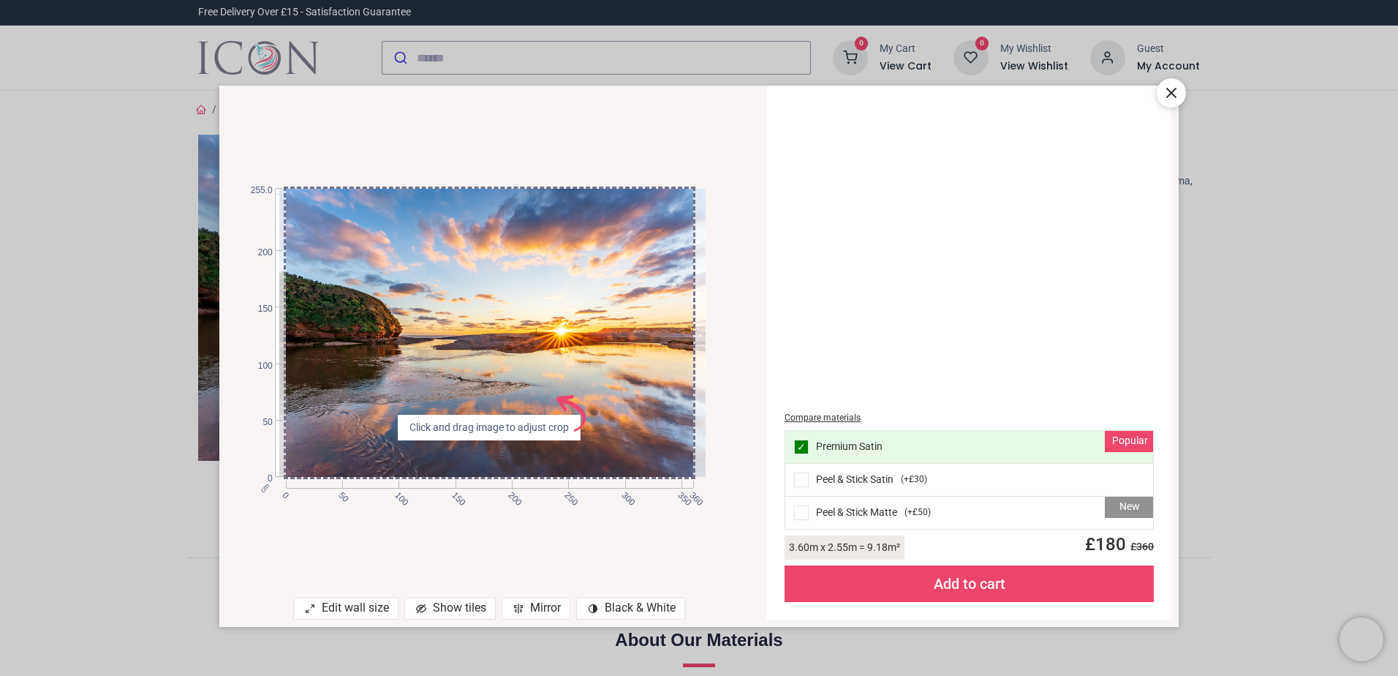
drag, startPoint x: 695, startPoint y: 370, endPoint x: 616, endPoint y: 352, distance: 80.3
click at [616, 352] on div at bounding box center [495, 333] width 432 height 288
click at [1173, 92] on icon at bounding box center [1171, 92] width 9 height 9
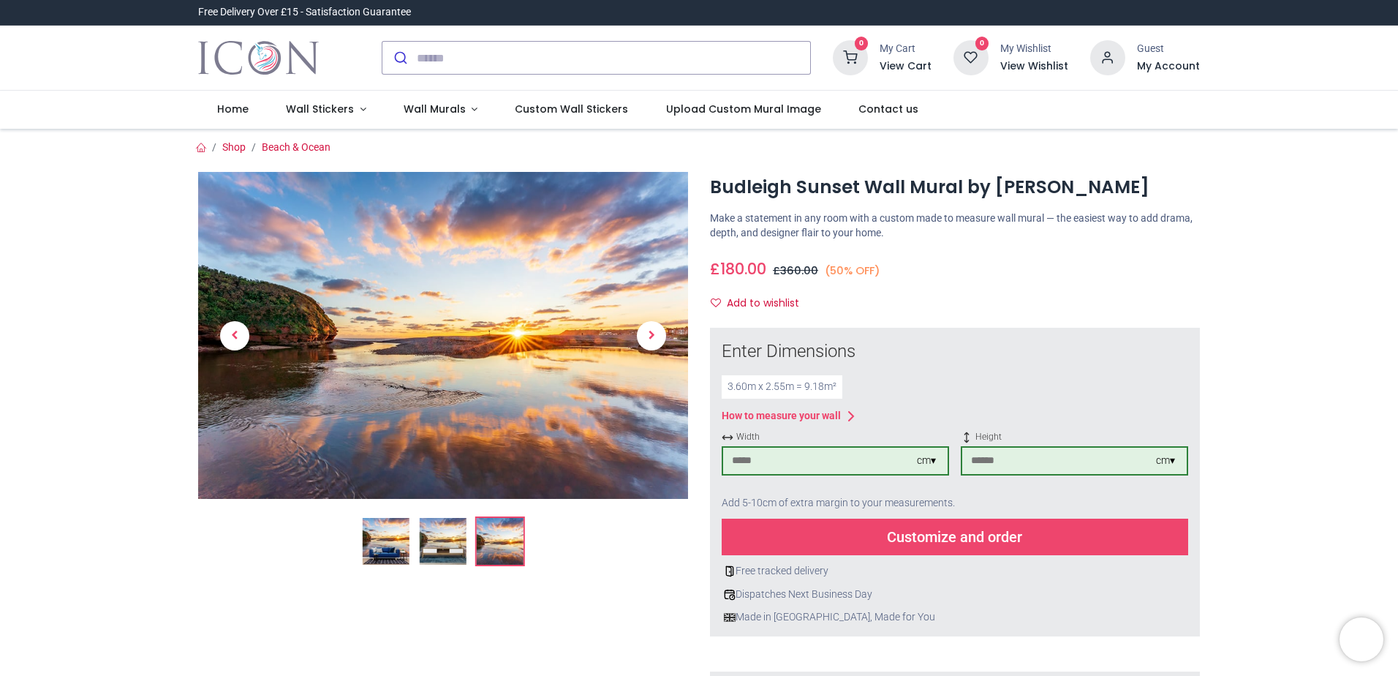
drag, startPoint x: 848, startPoint y: 467, endPoint x: 696, endPoint y: 466, distance: 152.1
click at [696, 466] on div "Budleigh Sunset Wall Mural by Gary Holpin £ GBP" at bounding box center [699, 559] width 1024 height 811
drag, startPoint x: 1036, startPoint y: 468, endPoint x: 934, endPoint y: 468, distance: 102.4
click at [935, 468] on div "Width cm ▾ Height *** cm ▾" at bounding box center [955, 459] width 467 height 56
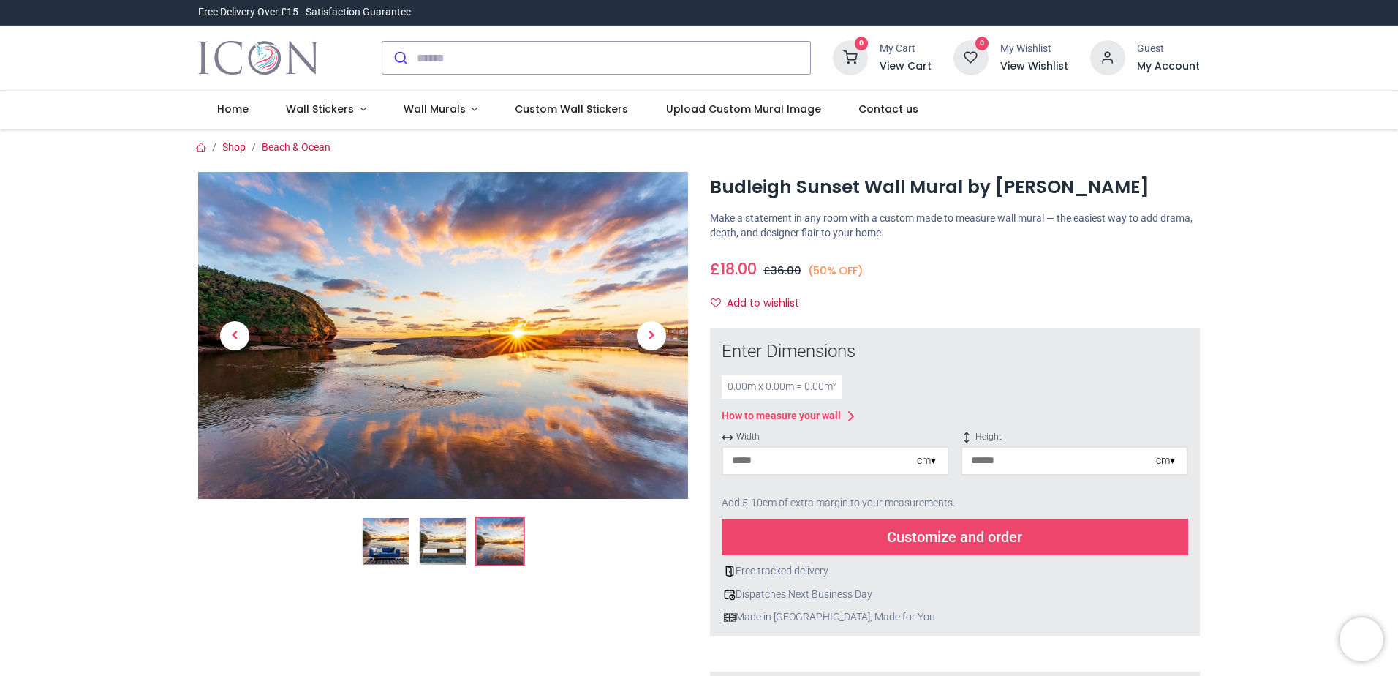
click at [592, 565] on ol at bounding box center [443, 541] width 490 height 50
drag, startPoint x: 779, startPoint y: 461, endPoint x: 758, endPoint y: 461, distance: 21.2
click at [758, 461] on input "number" at bounding box center [820, 460] width 194 height 26
type input "***"
click at [996, 462] on input "number" at bounding box center [1059, 460] width 194 height 26
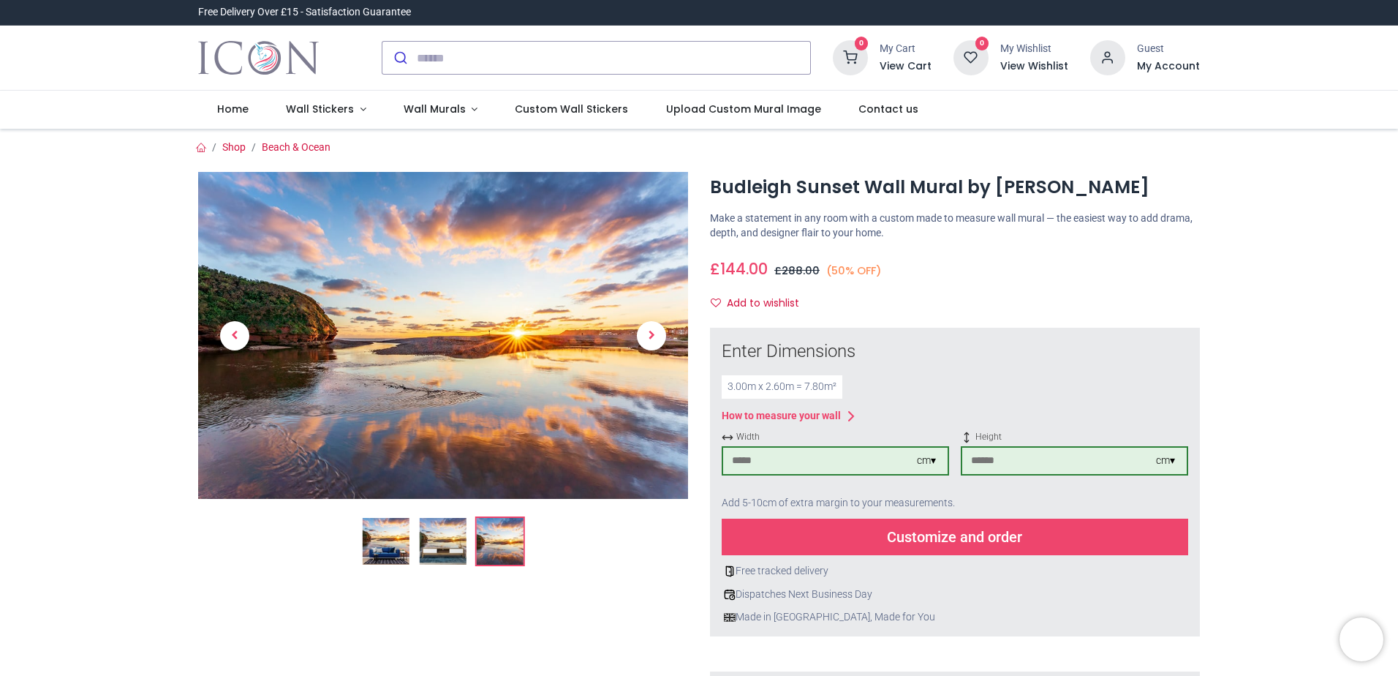
type input "***"
click at [633, 587] on div at bounding box center [443, 568] width 512 height 793
click at [230, 150] on link "Shop" at bounding box center [233, 147] width 23 height 12
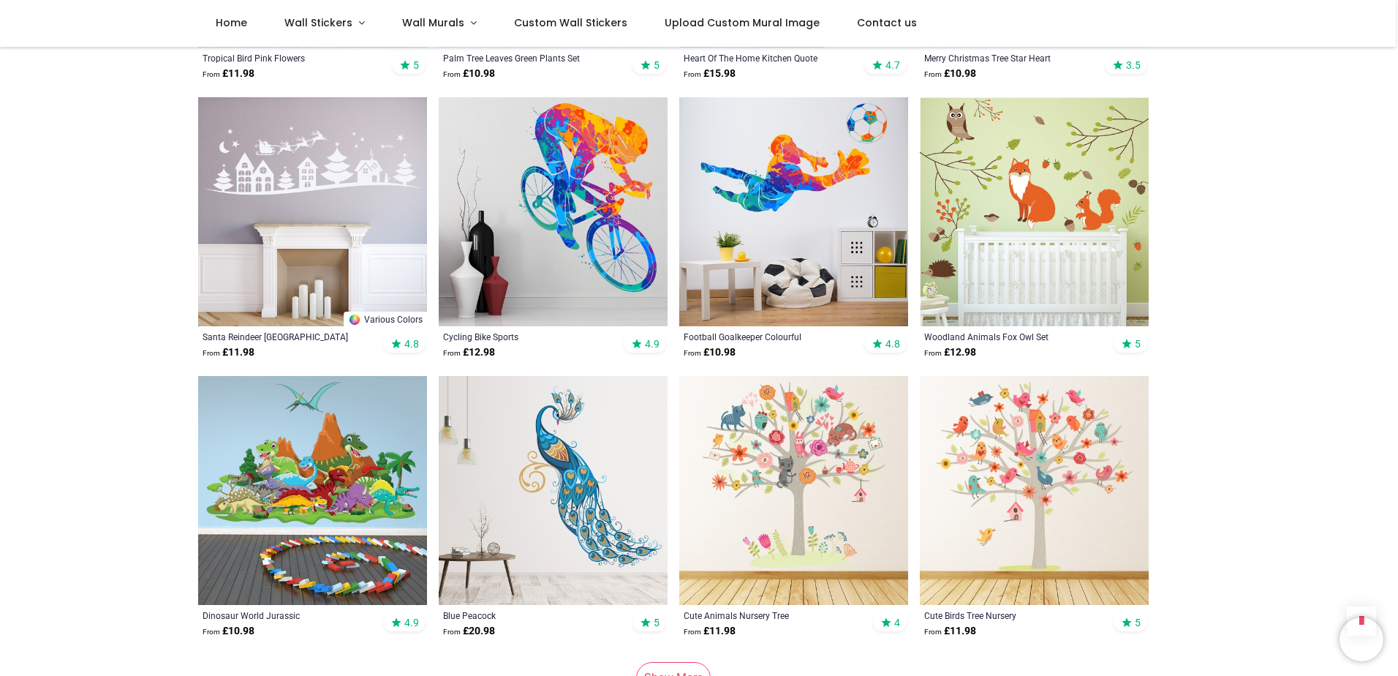
scroll to position [3290, 0]
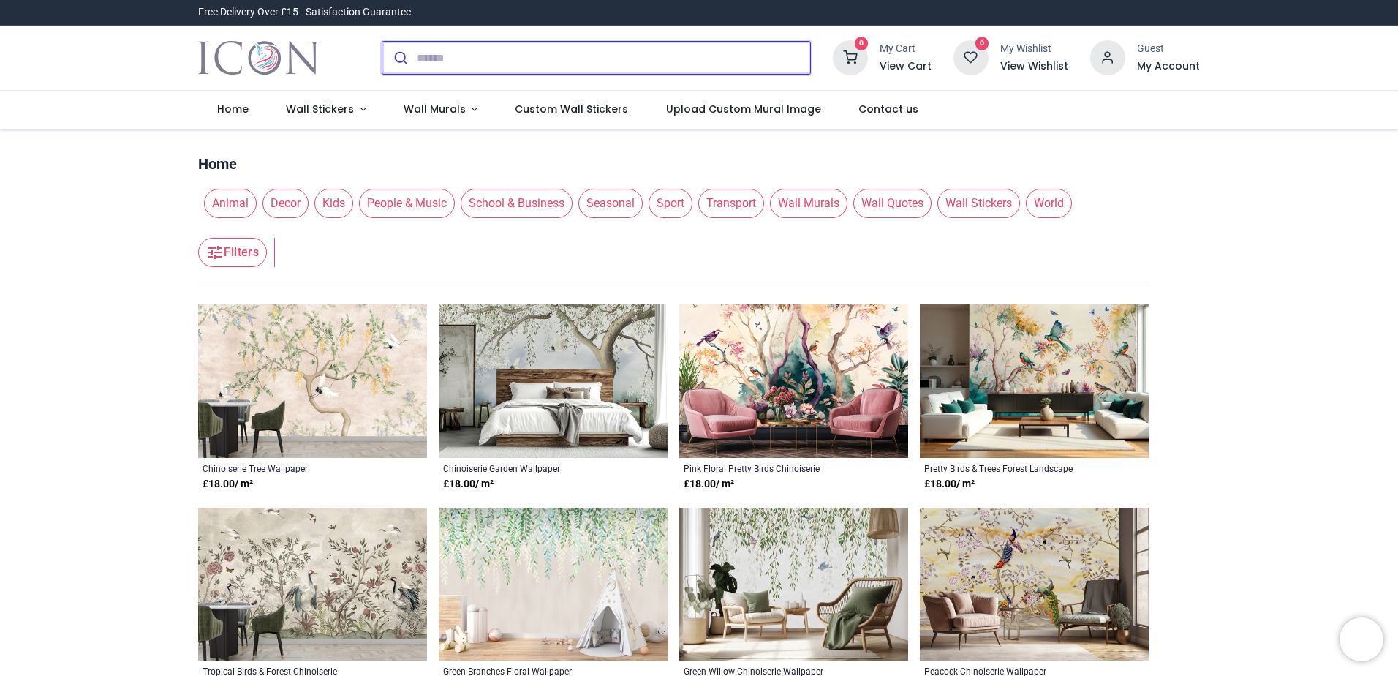
click at [543, 64] on input "search" at bounding box center [613, 58] width 393 height 32
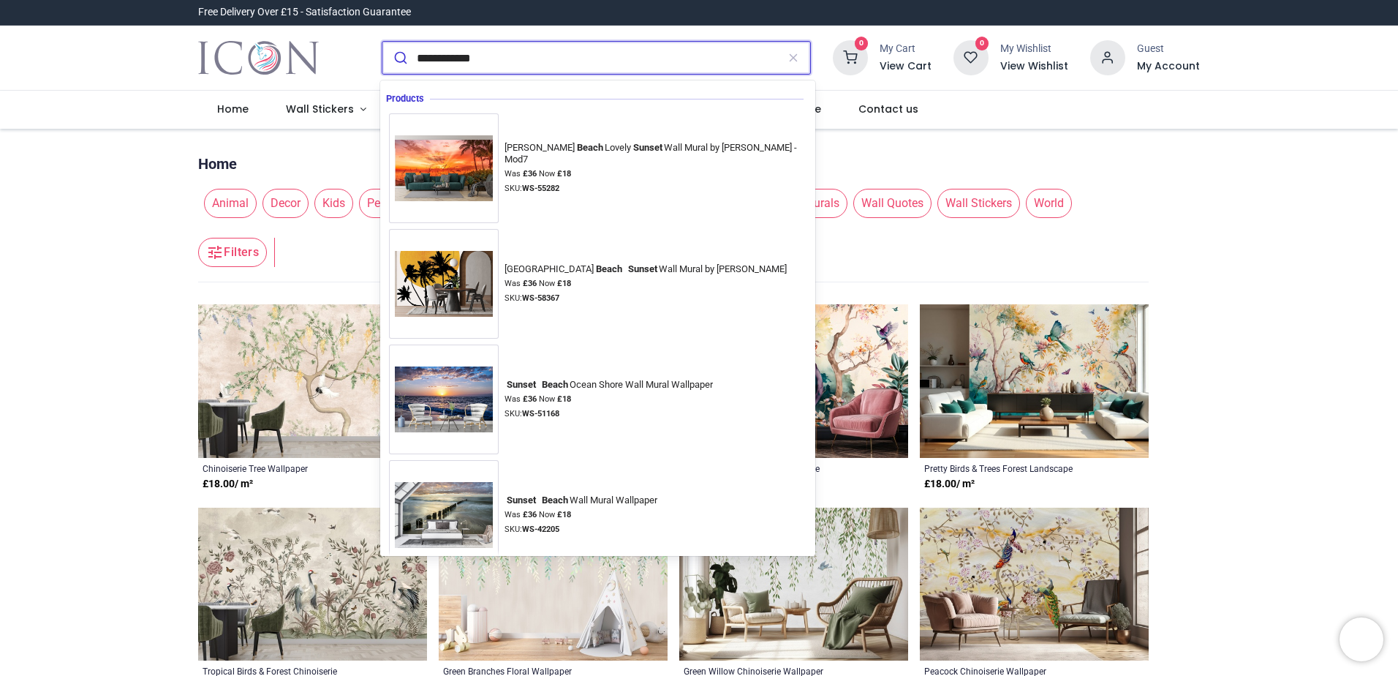
type input "**********"
click at [382, 42] on button "submit" at bounding box center [399, 58] width 34 height 32
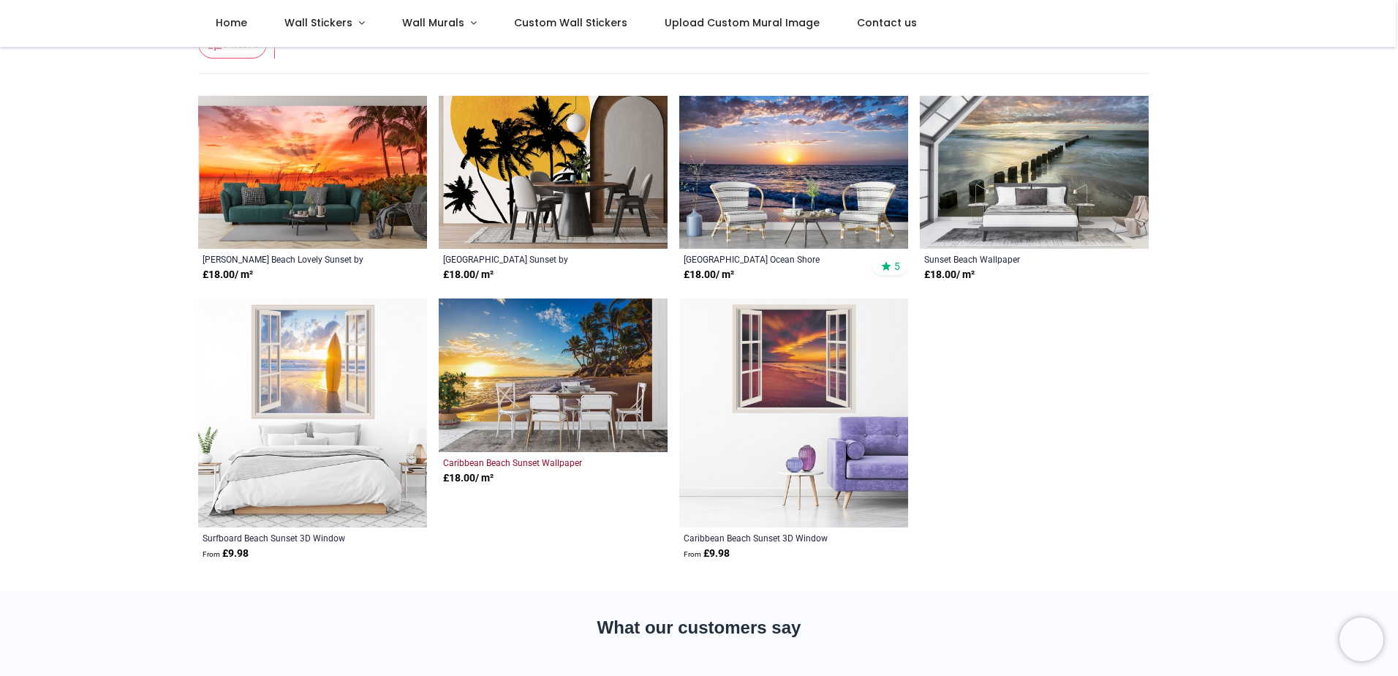
scroll to position [73, 0]
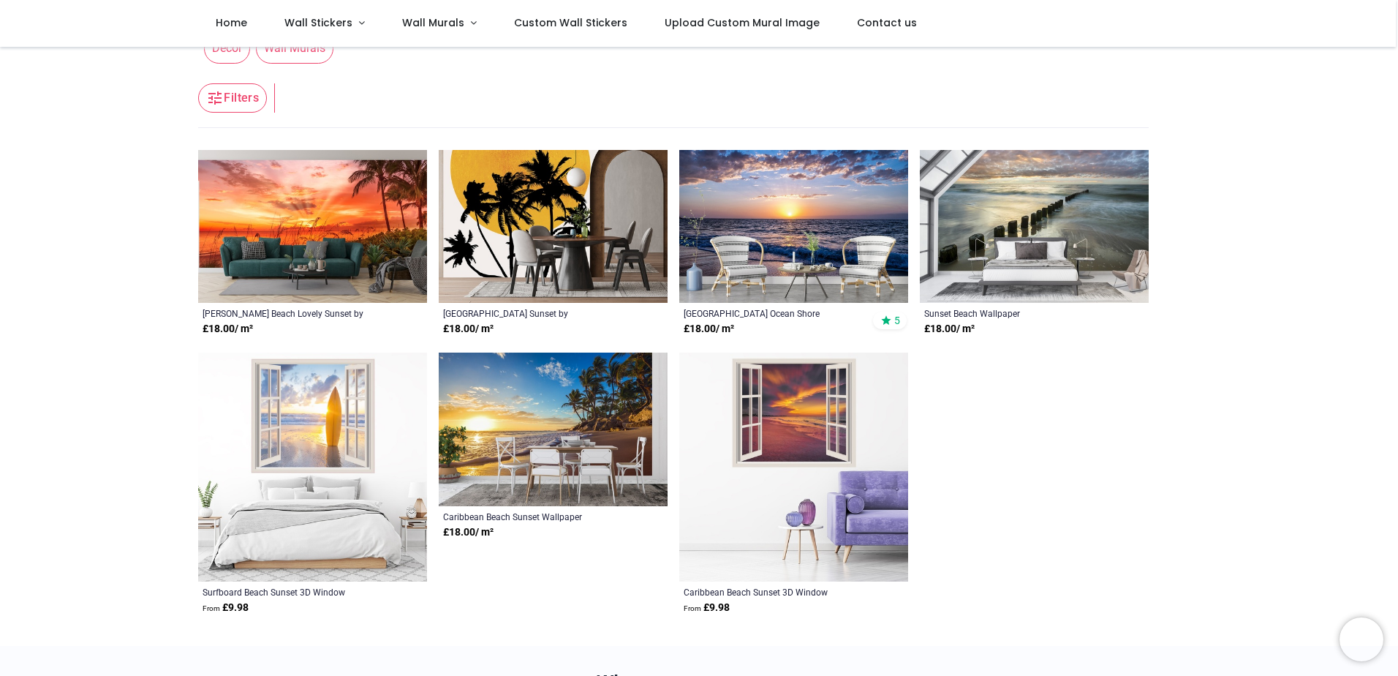
click at [366, 221] on img at bounding box center [312, 227] width 229 height 154
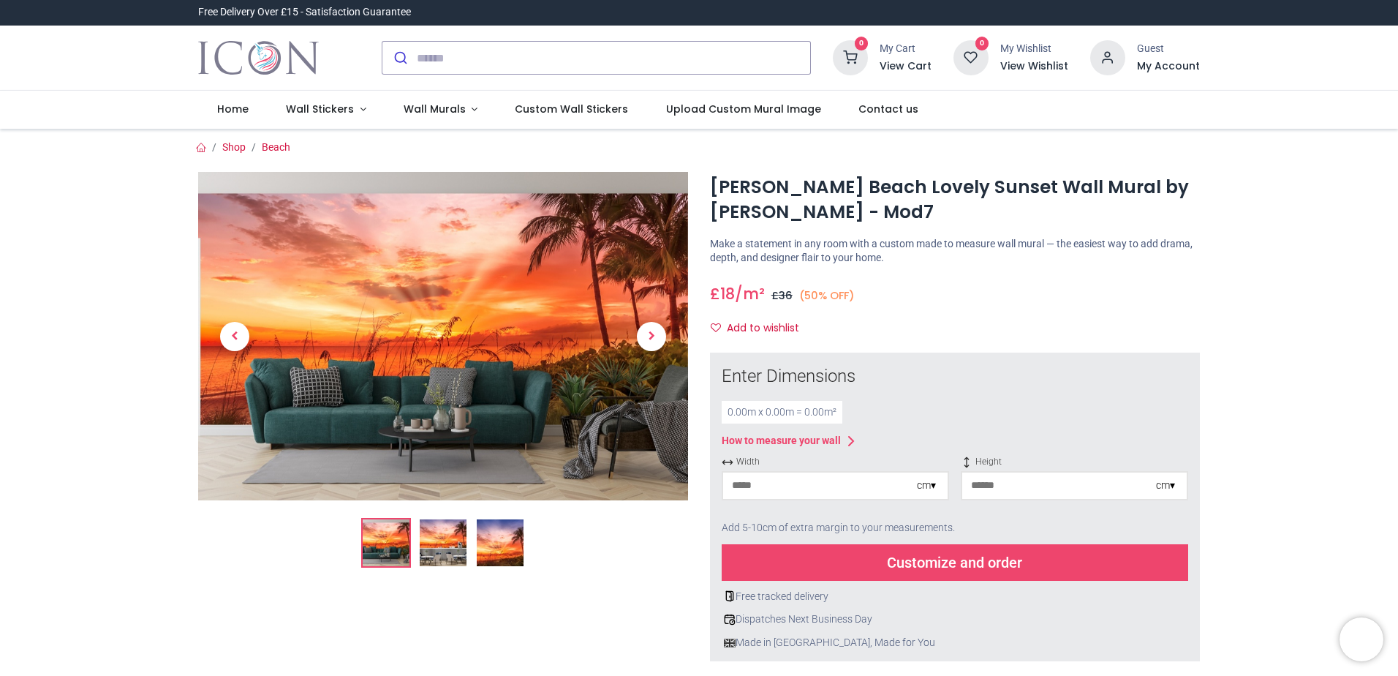
click at [504, 551] on img at bounding box center [500, 542] width 47 height 47
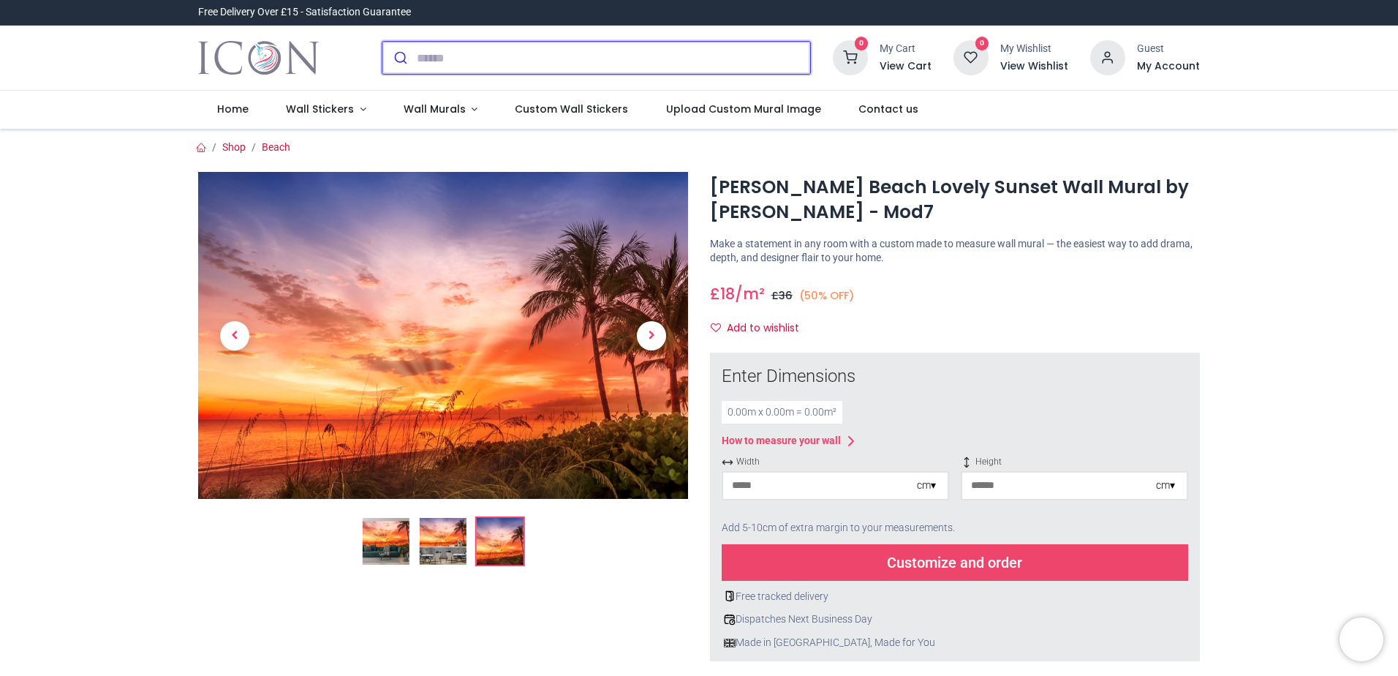
click at [517, 60] on input "search" at bounding box center [613, 58] width 393 height 32
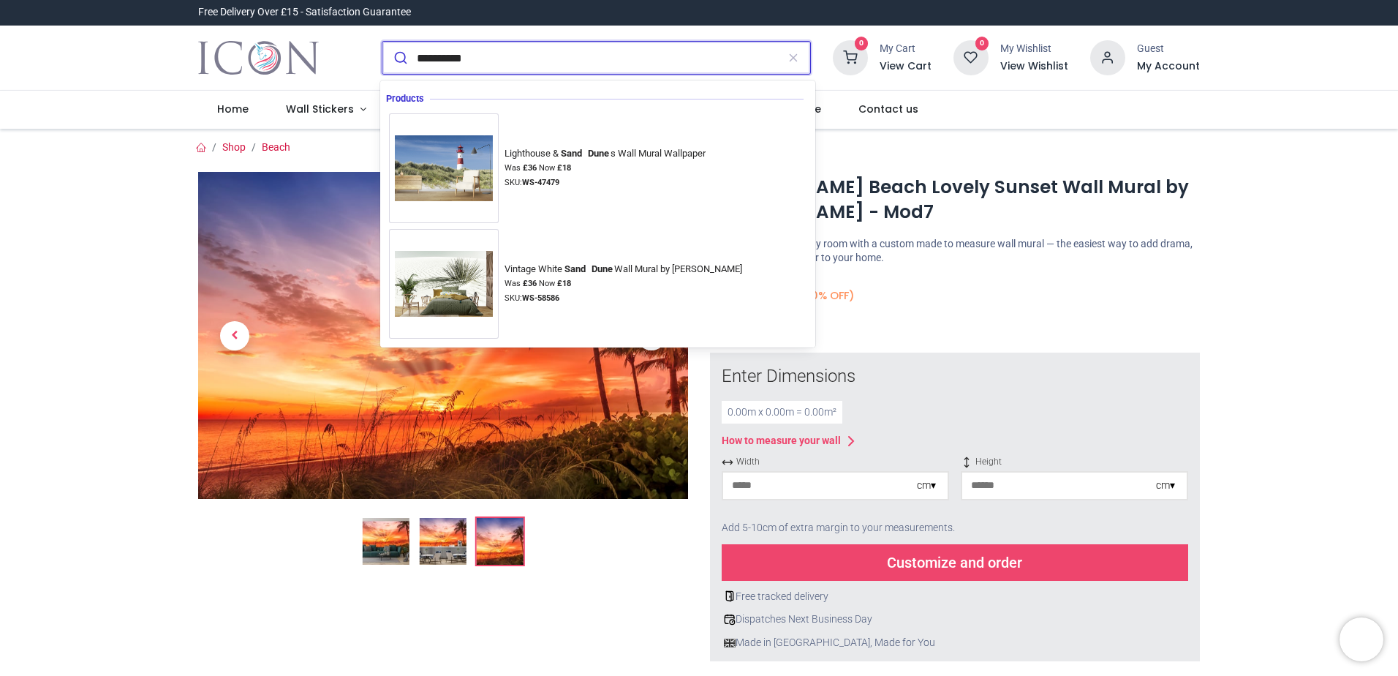
type input "**********"
click at [382, 42] on button "submit" at bounding box center [399, 58] width 34 height 32
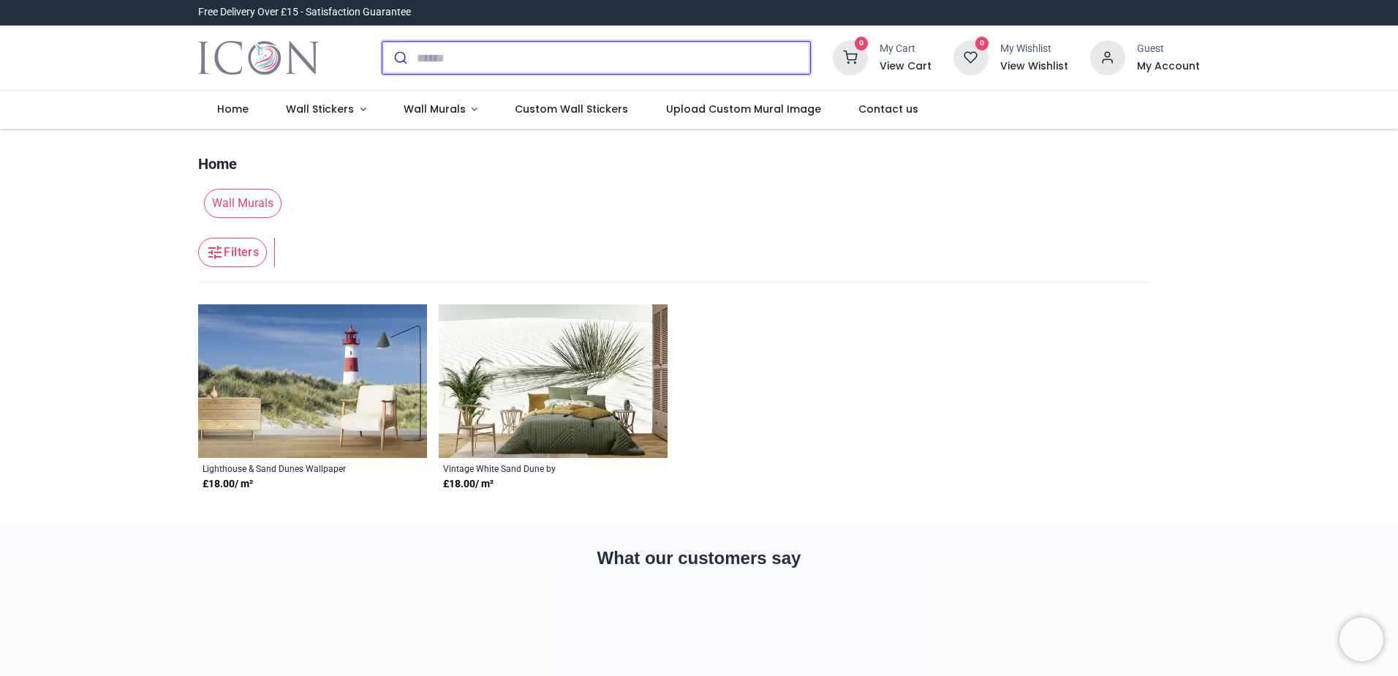
click at [471, 61] on input "search" at bounding box center [613, 58] width 393 height 32
type input "**********"
click at [382, 42] on button "submit" at bounding box center [399, 58] width 34 height 32
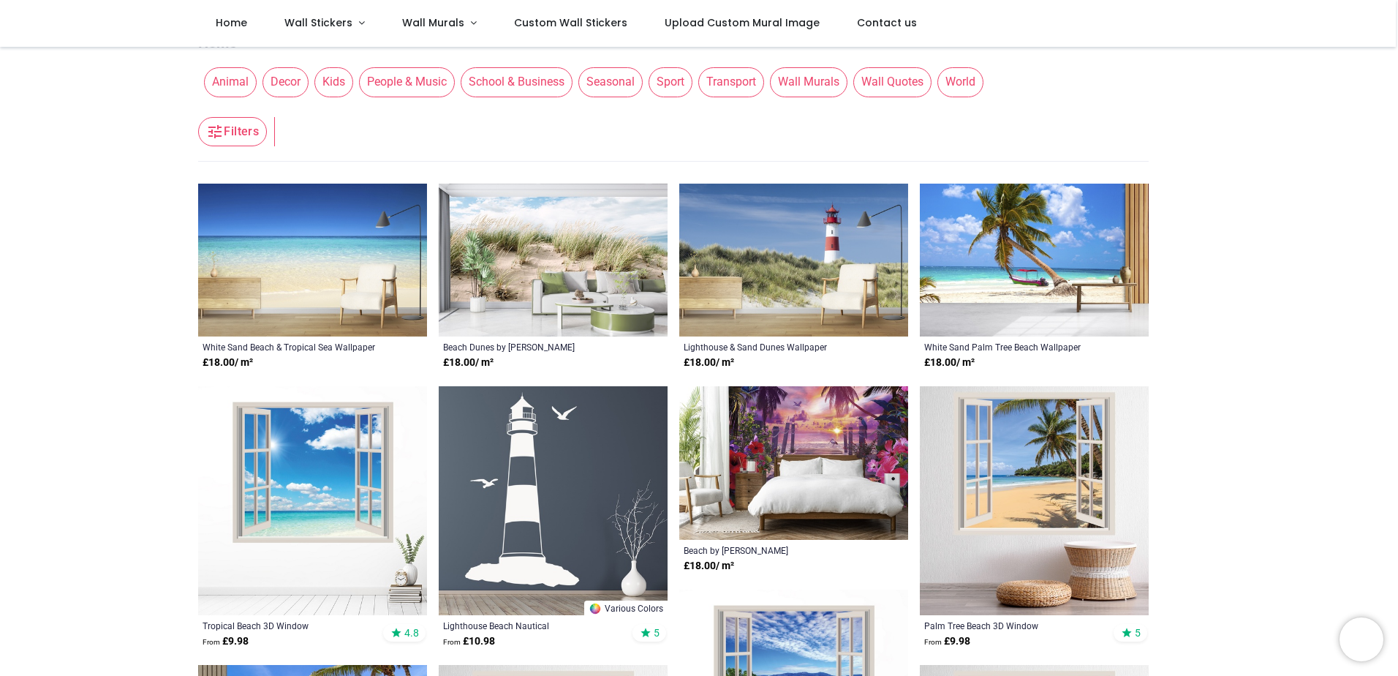
scroll to position [146, 0]
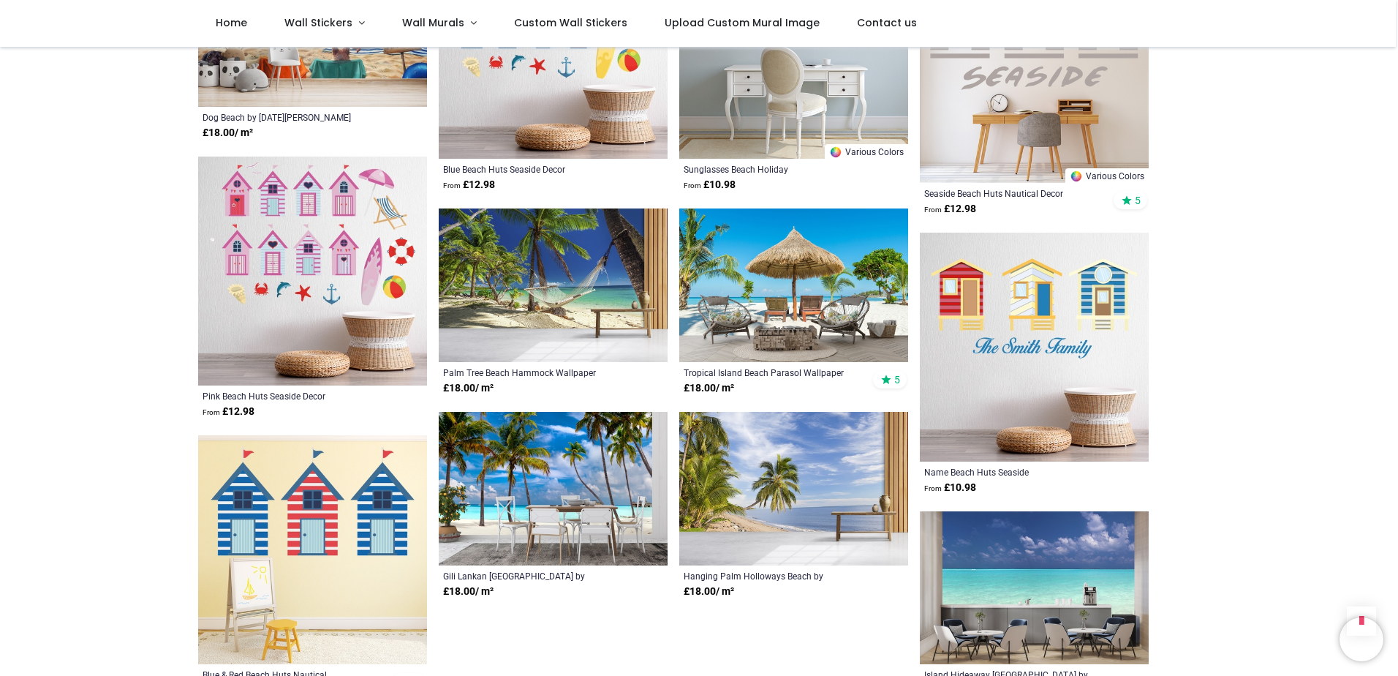
scroll to position [2852, 0]
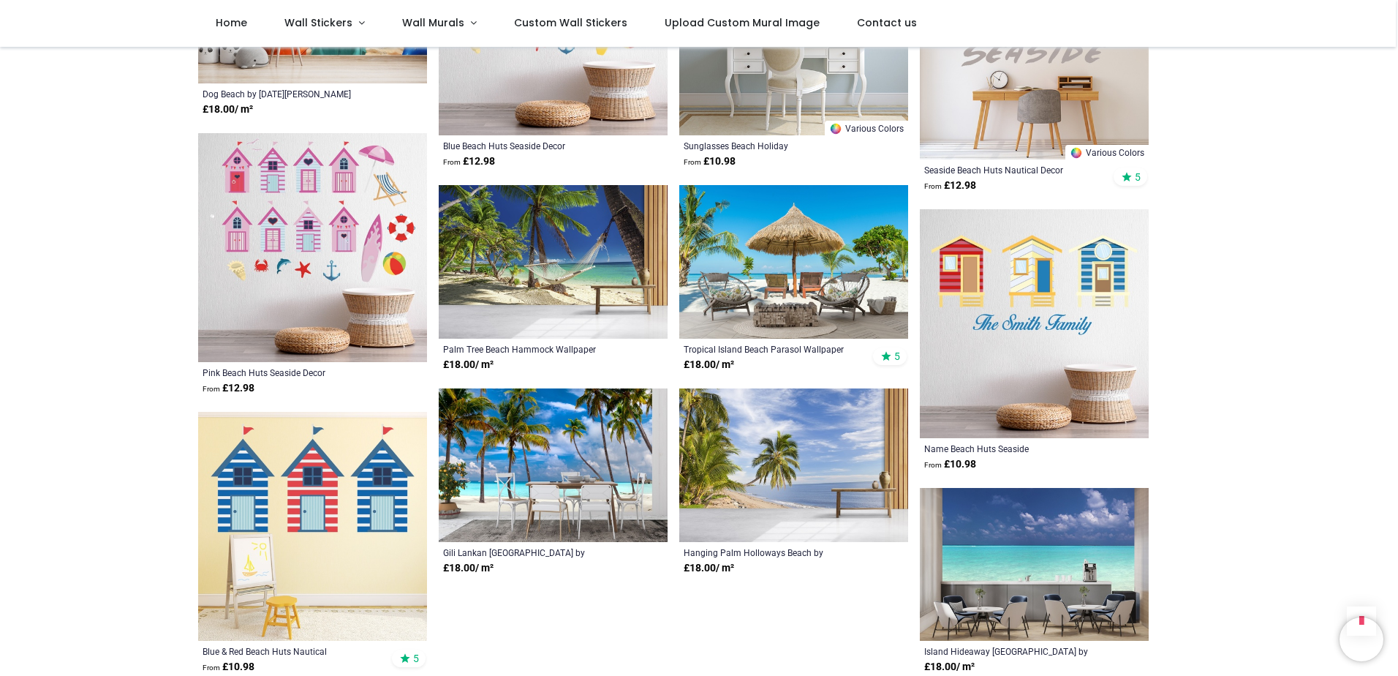
click at [798, 245] on img at bounding box center [793, 262] width 229 height 154
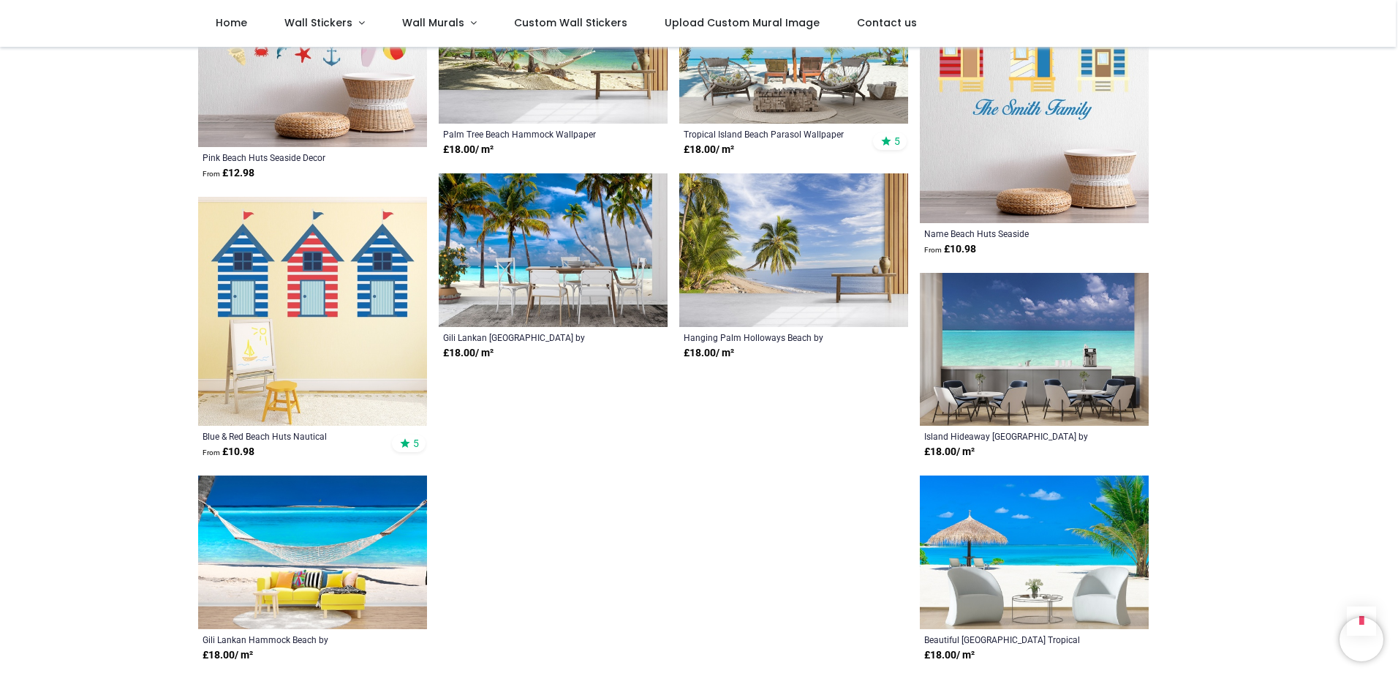
scroll to position [3071, 0]
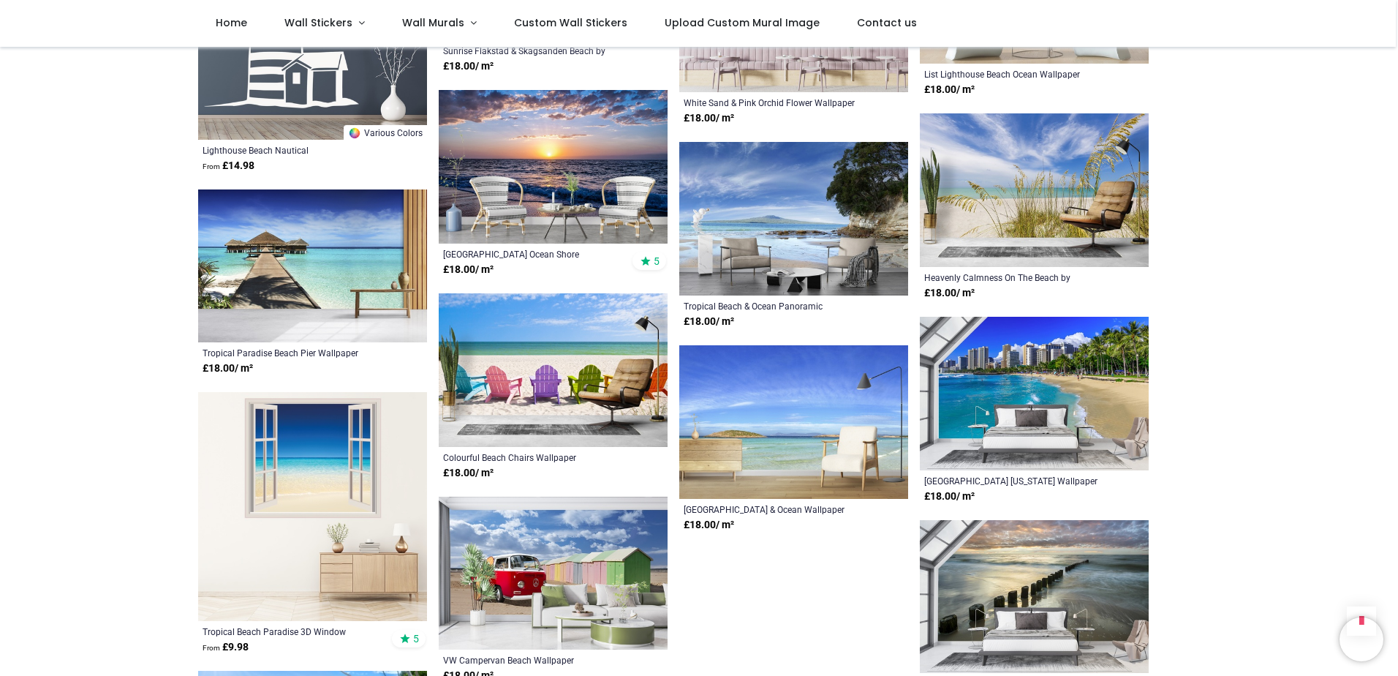
scroll to position [4314, 0]
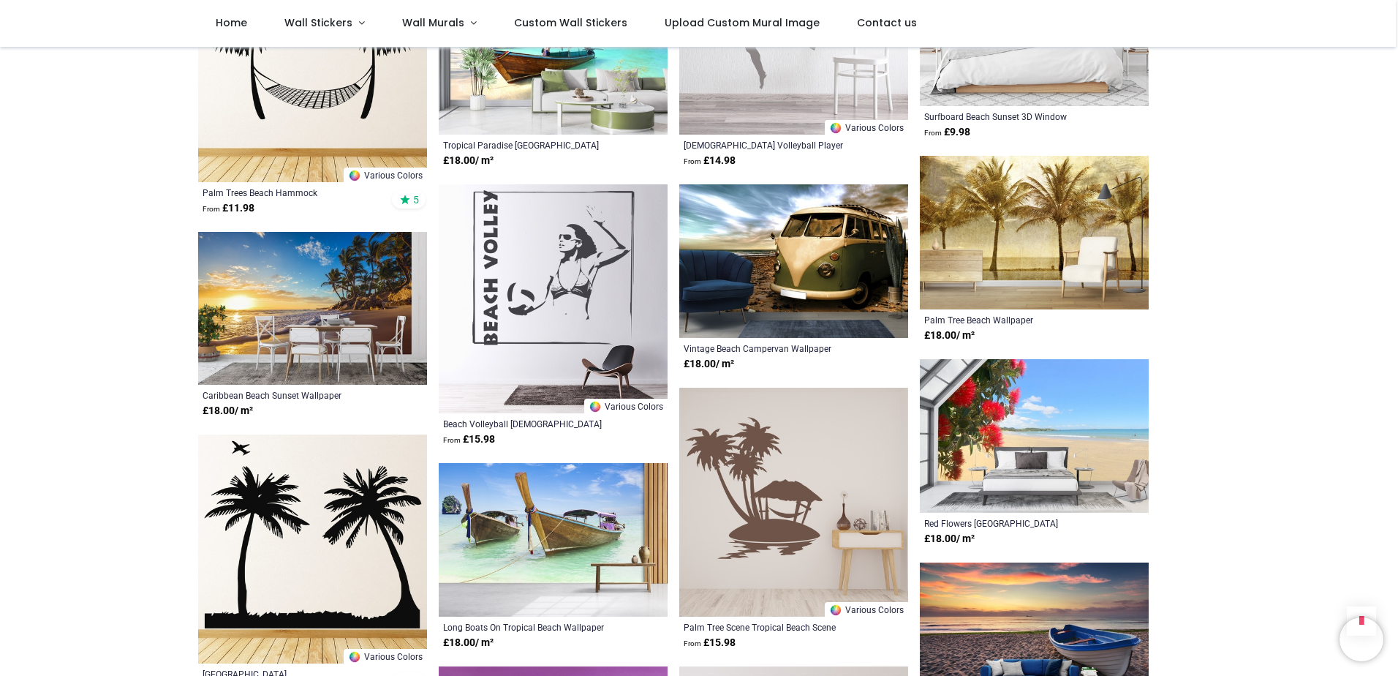
scroll to position [5484, 0]
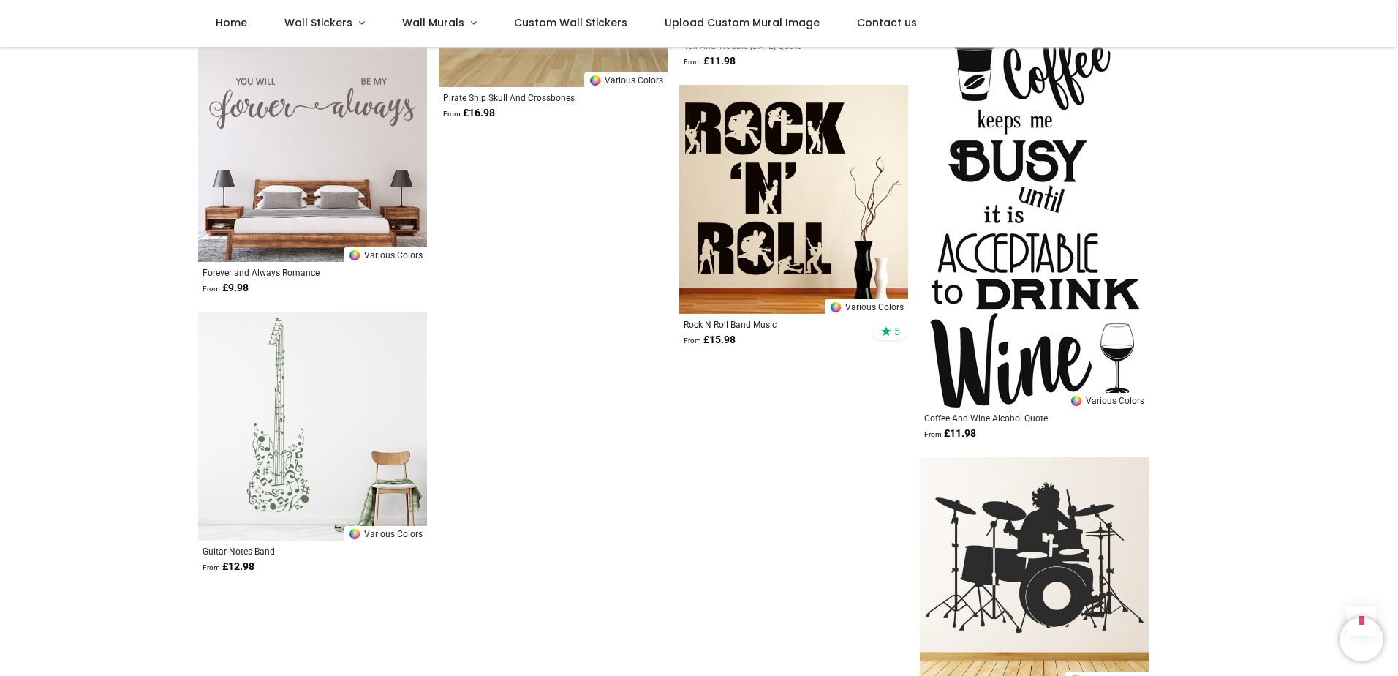
scroll to position [8263, 0]
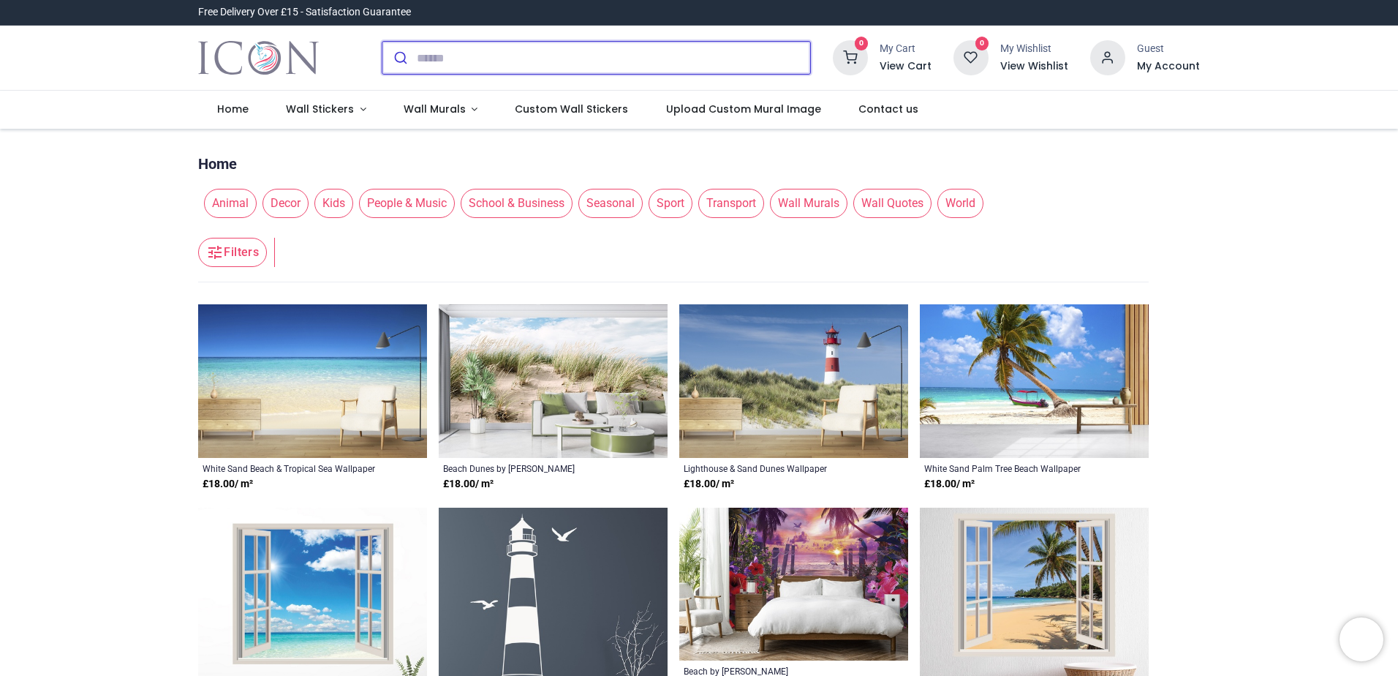
click at [446, 64] on input "search" at bounding box center [613, 58] width 393 height 32
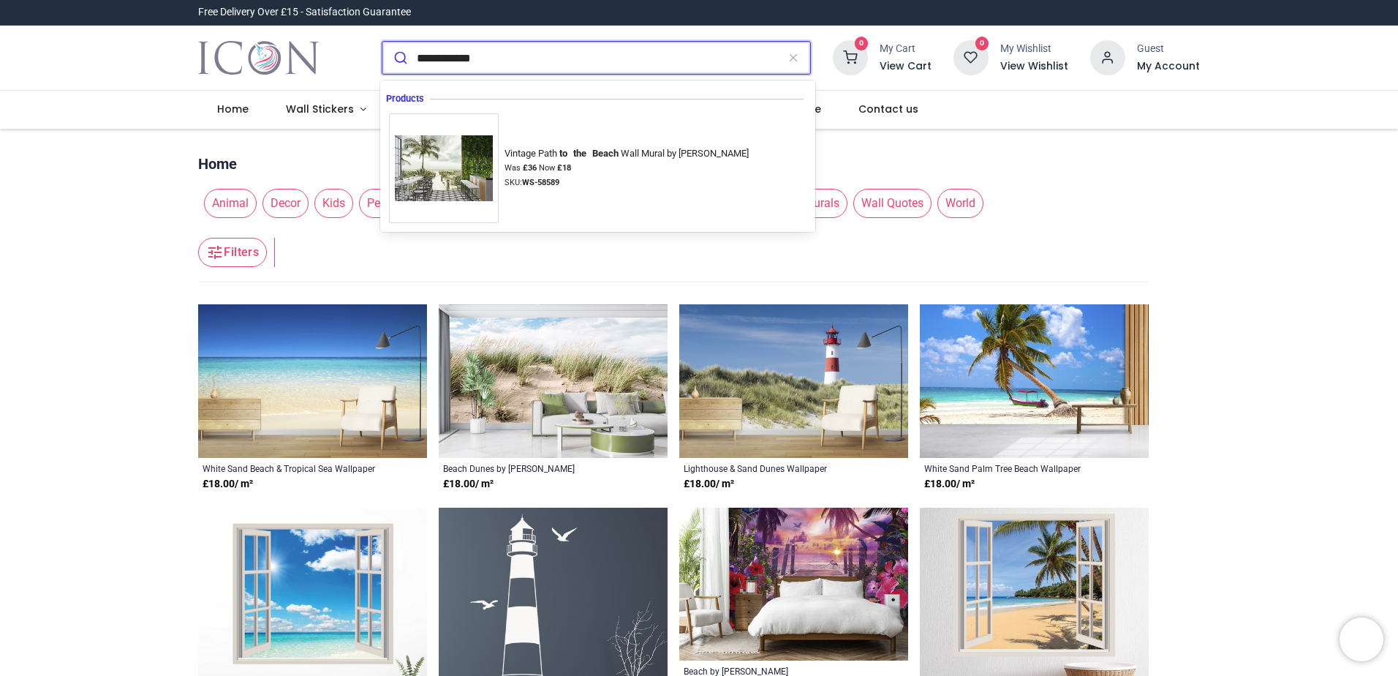
type input "**********"
click at [382, 42] on button "submit" at bounding box center [399, 58] width 34 height 32
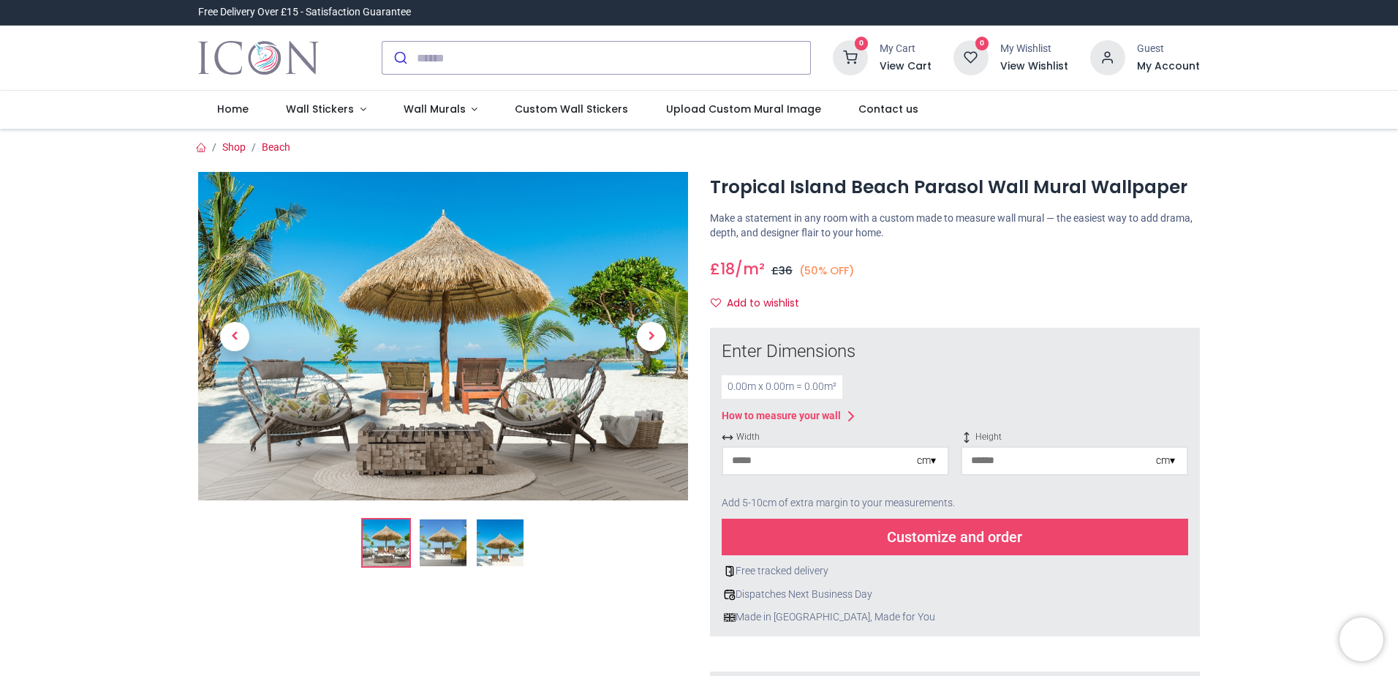
click at [496, 547] on img at bounding box center [500, 542] width 47 height 47
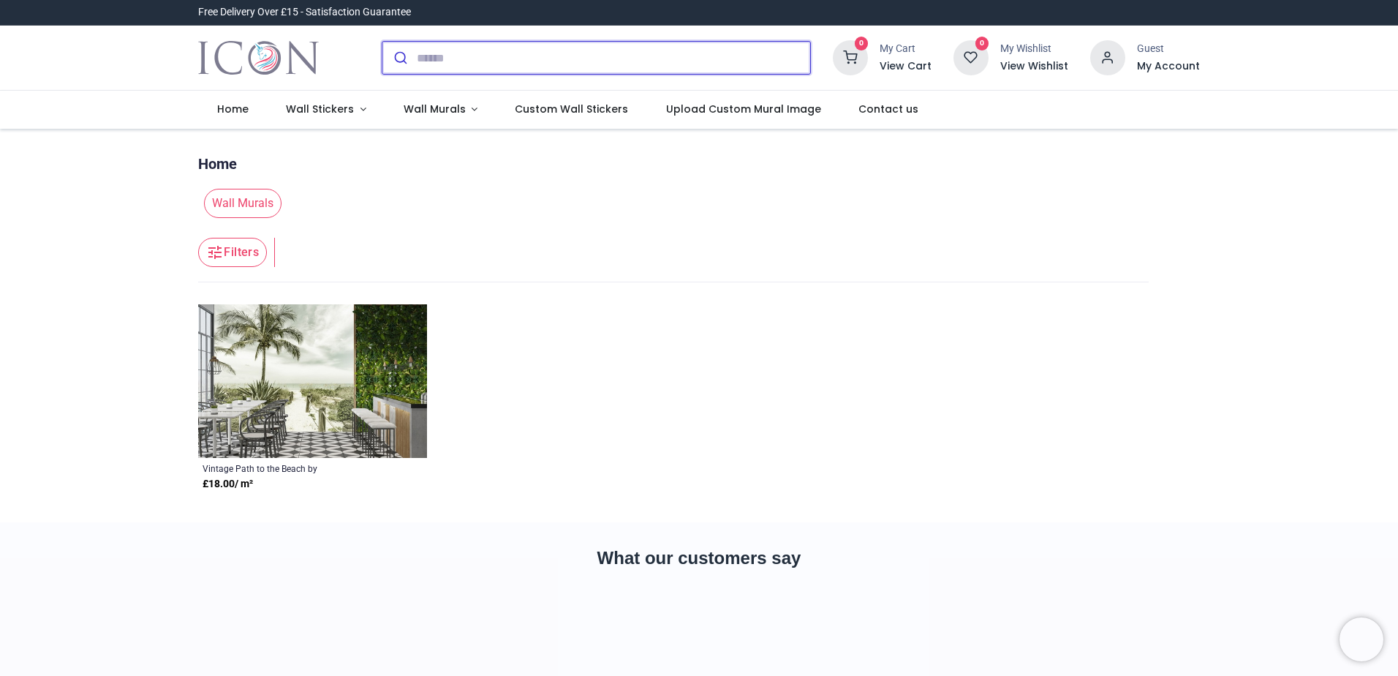
click at [476, 56] on input "search" at bounding box center [613, 58] width 393 height 32
type input "**********"
click at [382, 42] on button "submit" at bounding box center [399, 58] width 34 height 32
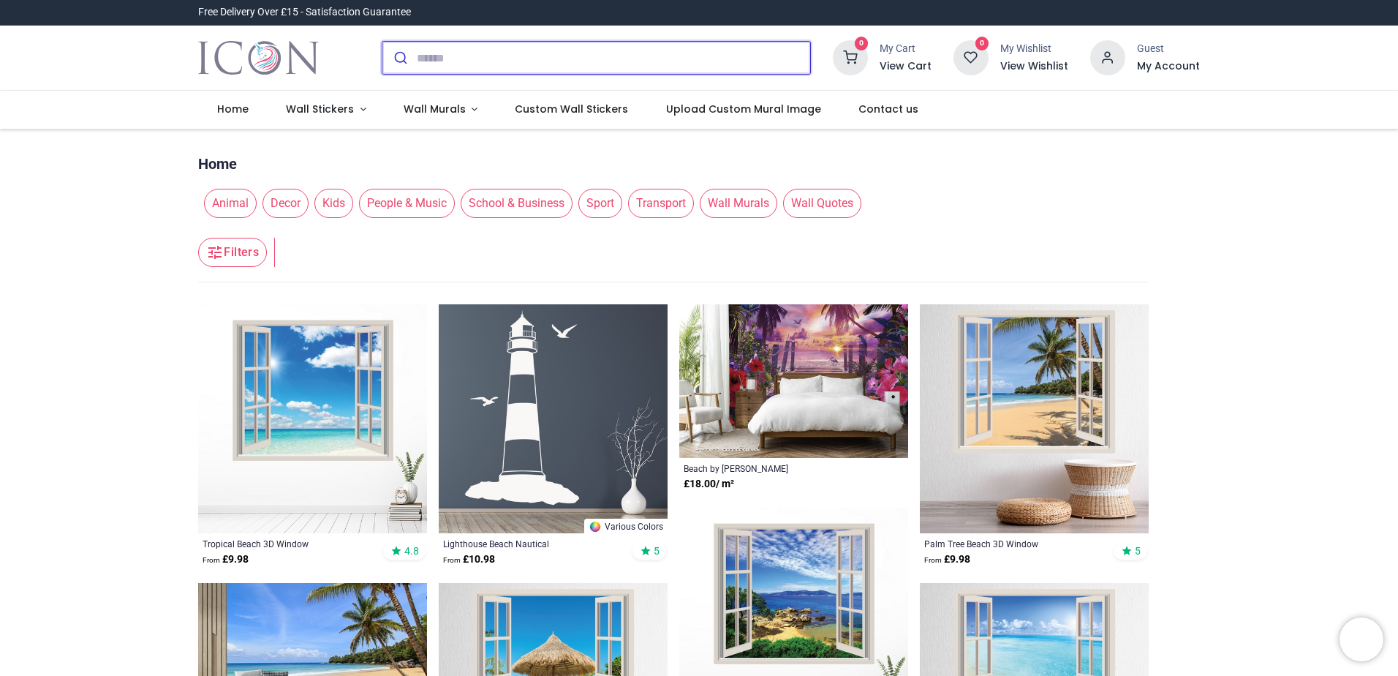
click at [462, 58] on input "search" at bounding box center [613, 58] width 393 height 32
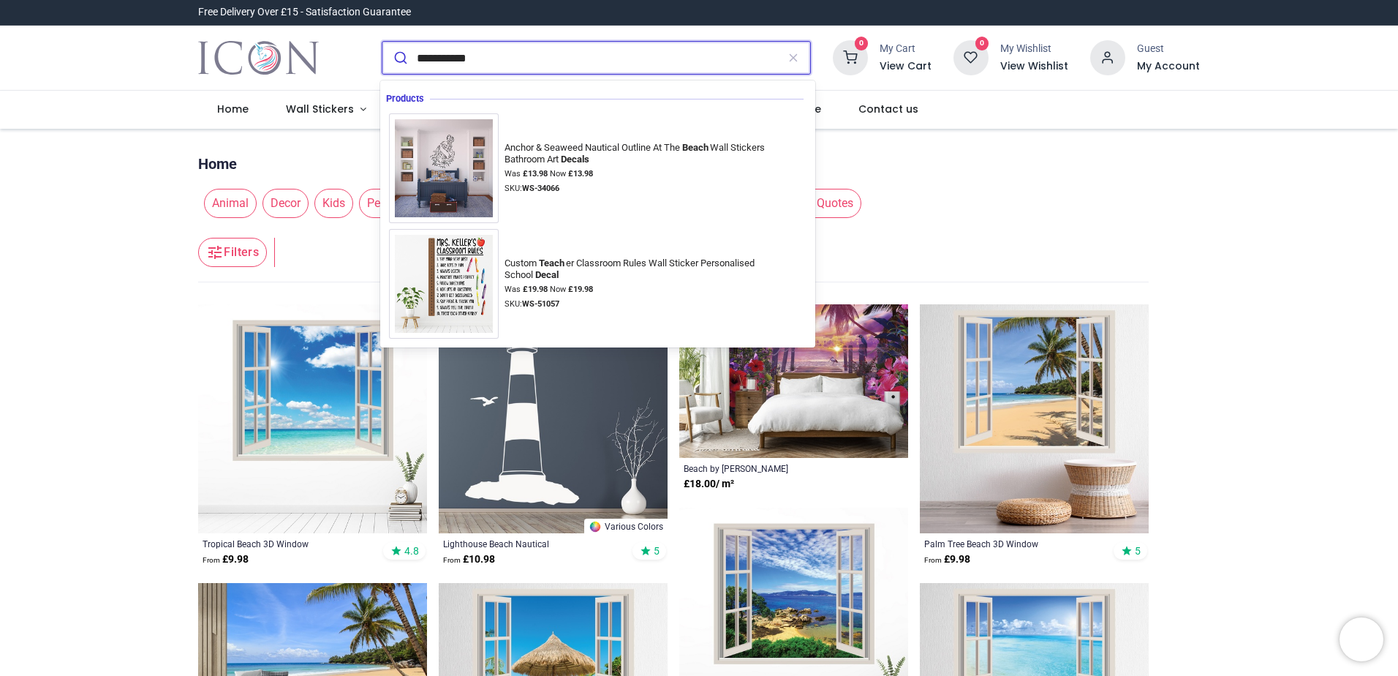
type input "**********"
click at [382, 42] on button "submit" at bounding box center [399, 58] width 34 height 32
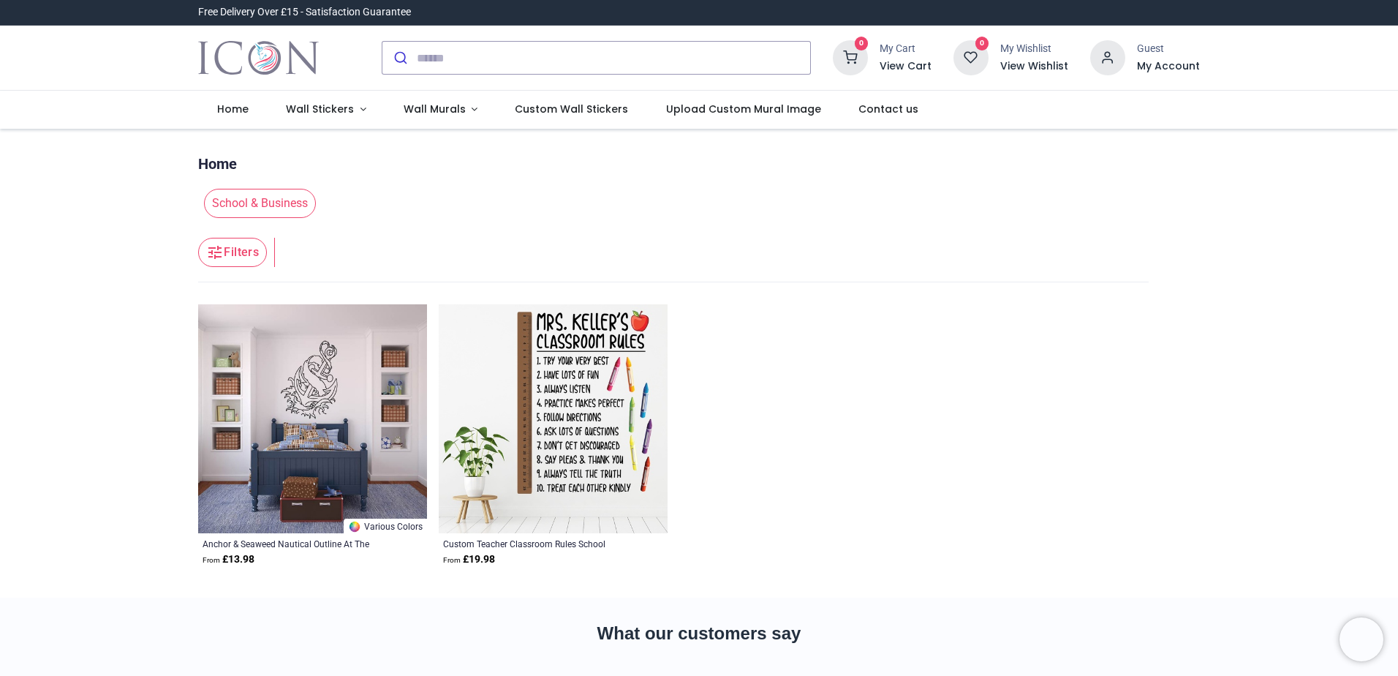
click at [599, 434] on img at bounding box center [553, 418] width 229 height 229
